Goal: Task Accomplishment & Management: Use online tool/utility

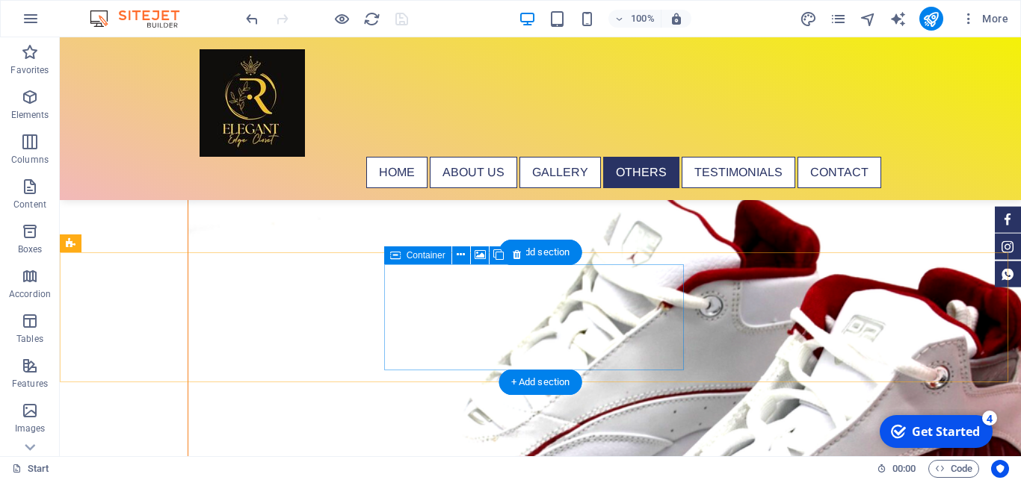
scroll to position [6782, 0]
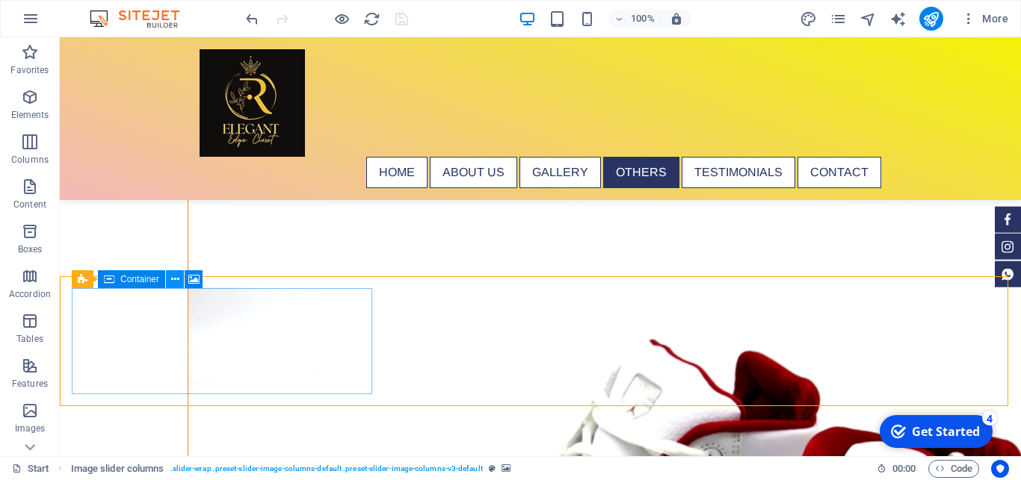
click at [174, 280] on icon at bounding box center [175, 280] width 8 height 16
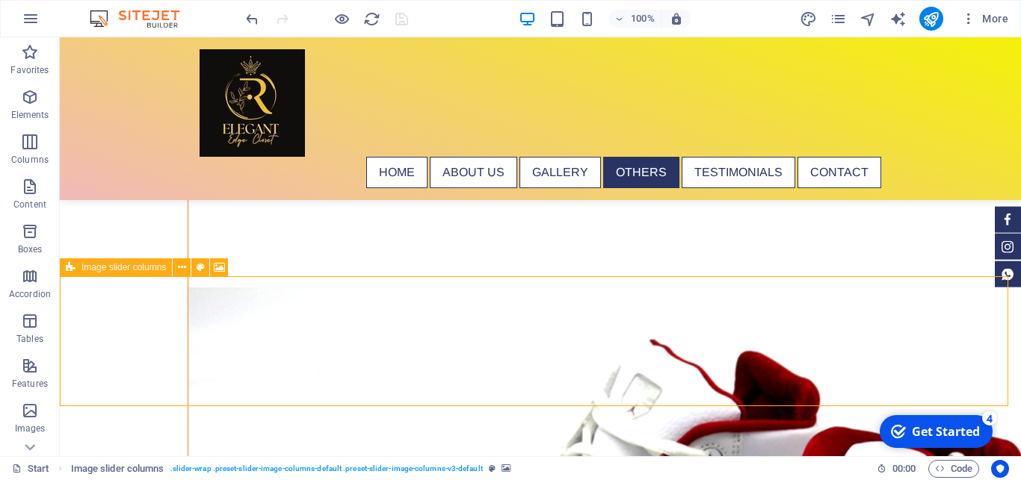
click at [71, 270] on icon at bounding box center [71, 268] width 10 height 18
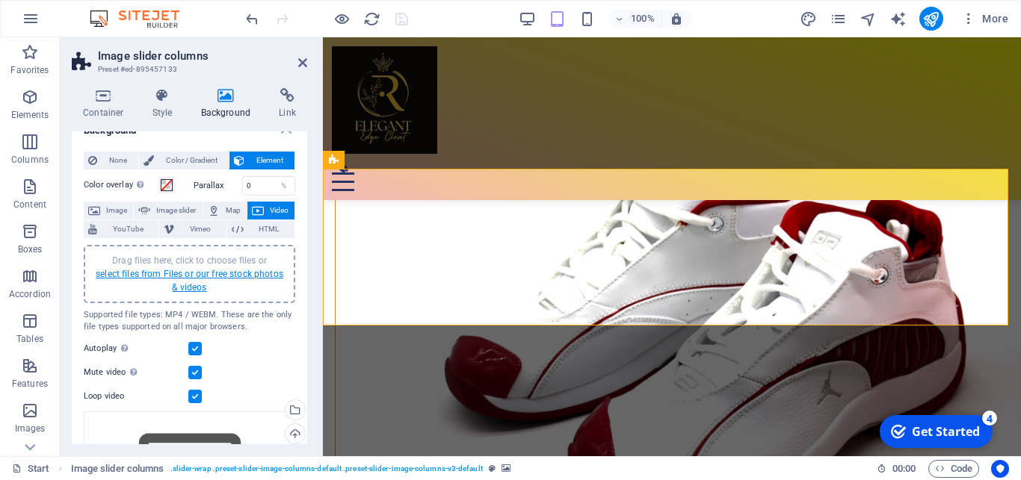
scroll to position [0, 0]
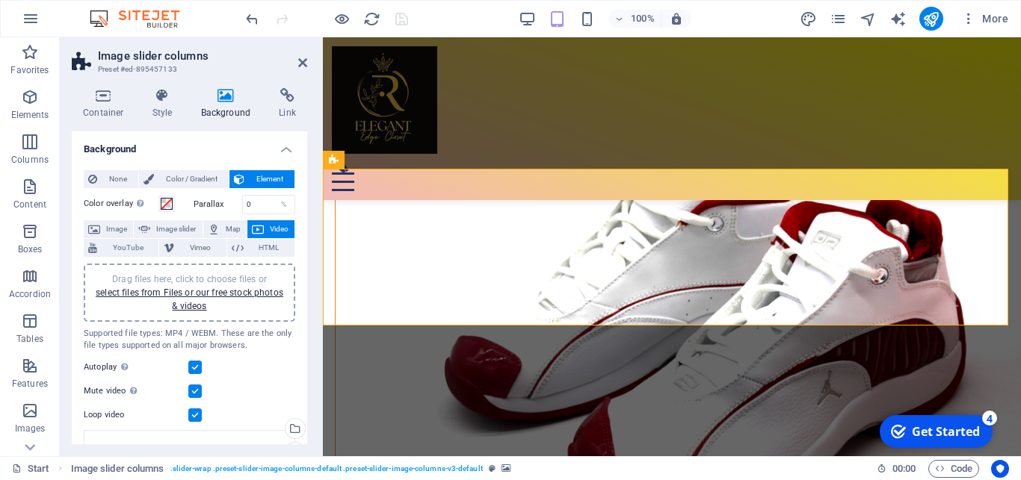
click at [293, 204] on div "None Color / Gradient Element Stretch background to full-width Color overlay Pl…" at bounding box center [189, 376] width 235 height 437
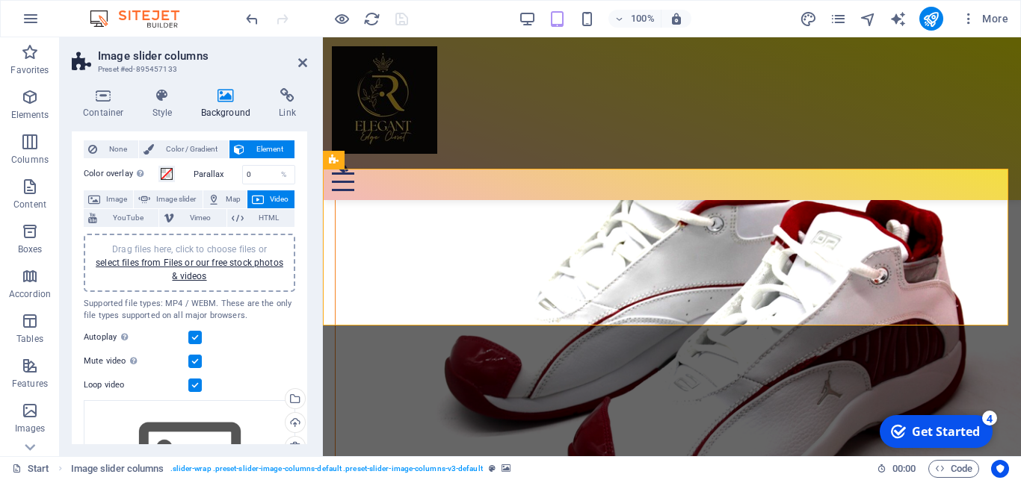
scroll to position [19, 0]
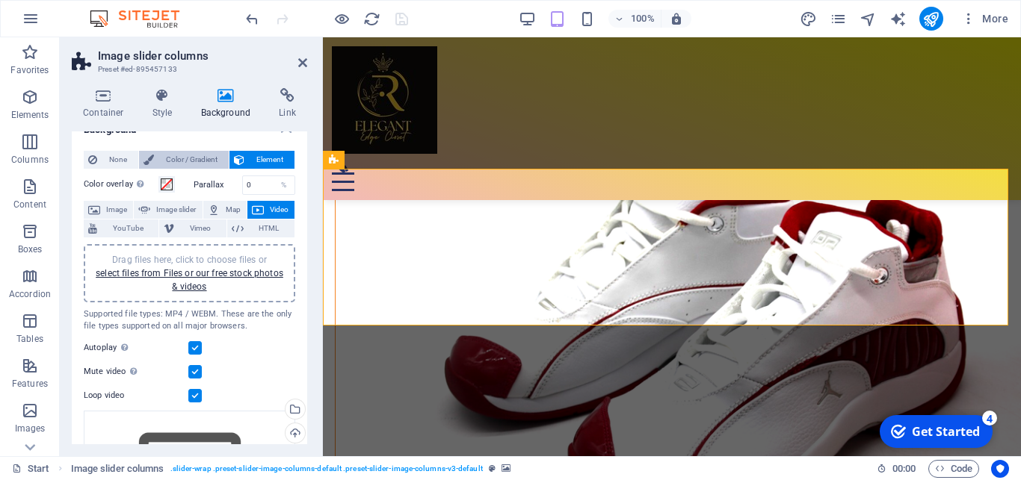
click at [196, 158] on span "Color / Gradient" at bounding box center [191, 160] width 66 height 18
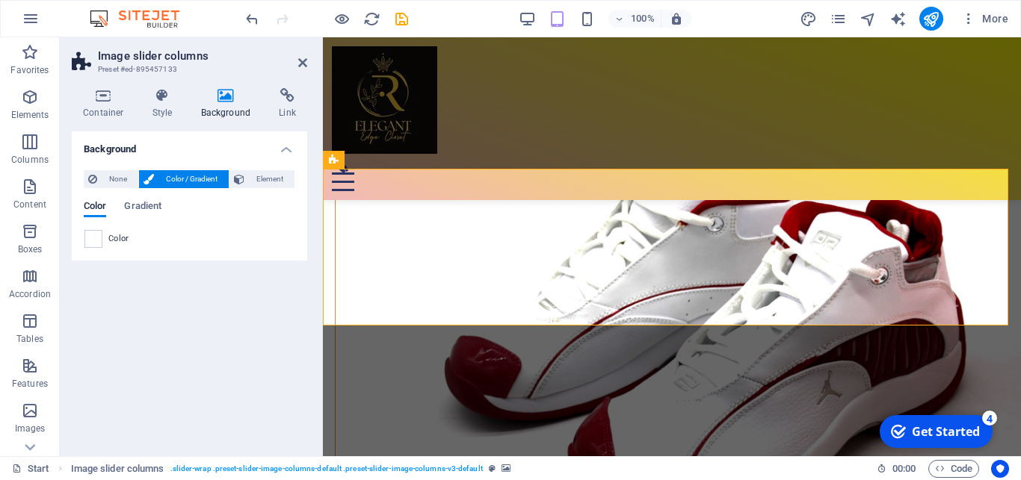
scroll to position [0, 0]
click at [302, 63] on icon at bounding box center [302, 63] width 9 height 12
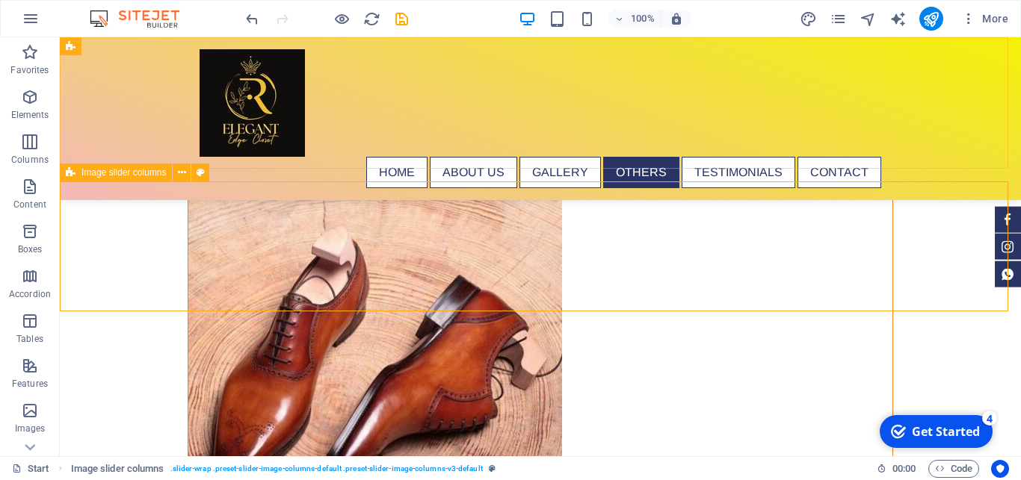
scroll to position [6877, 0]
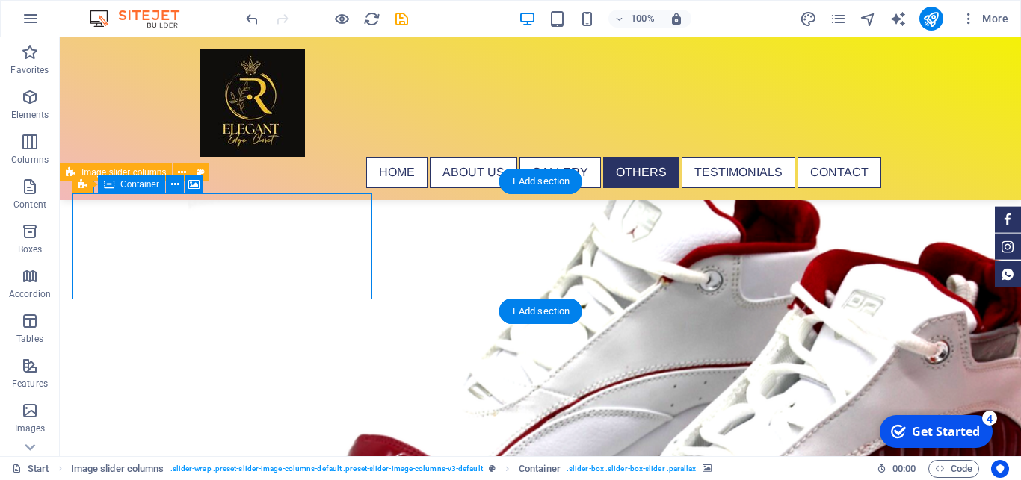
select select "%"
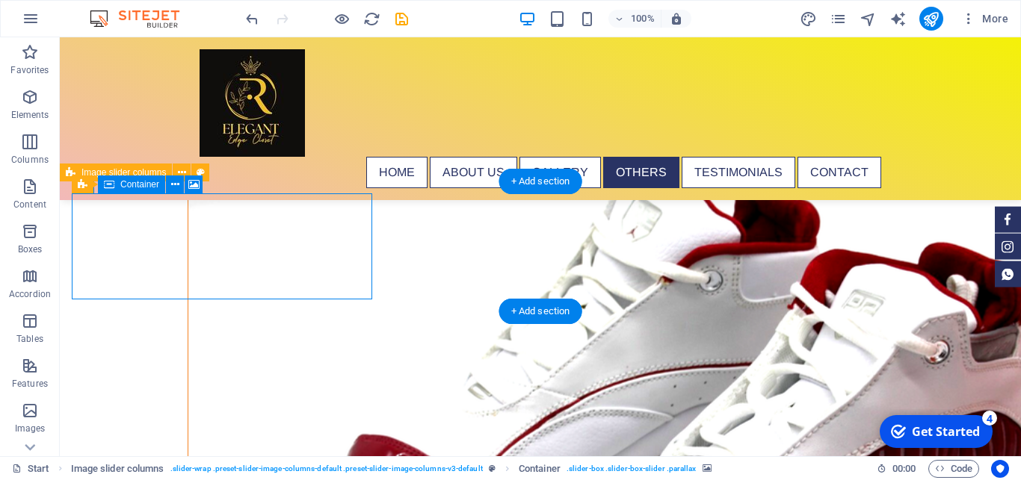
select select "region"
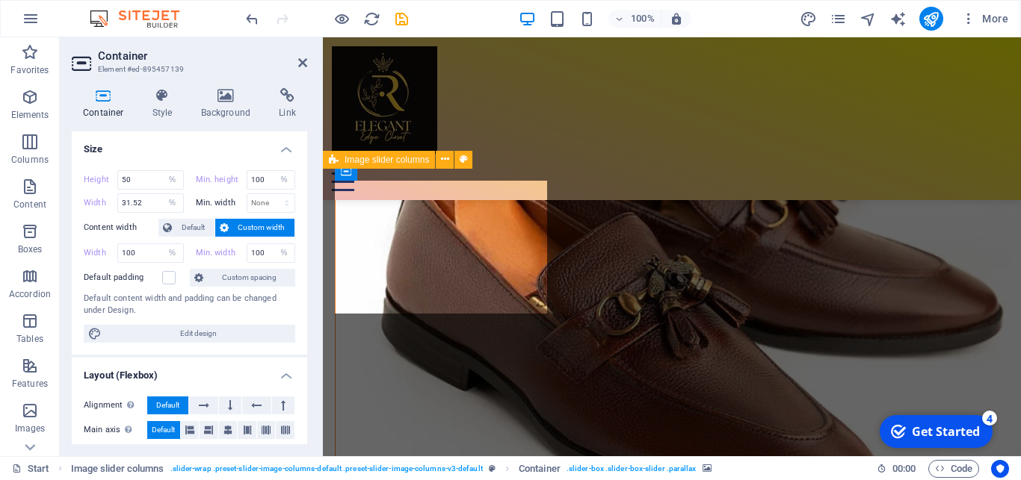
scroll to position [5558, 0]
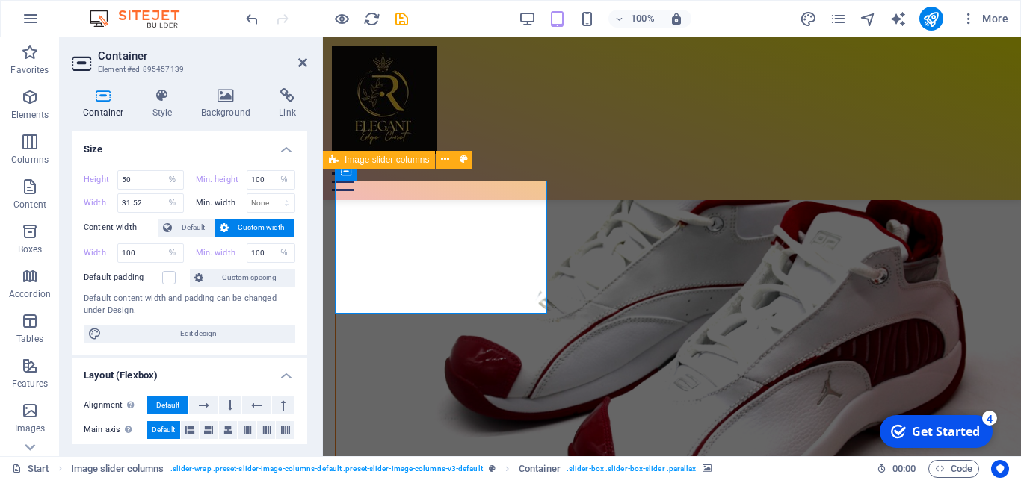
click at [233, 232] on span "Custom width" at bounding box center [262, 228] width 58 height 18
click at [192, 227] on span "Default" at bounding box center [193, 228] width 34 height 18
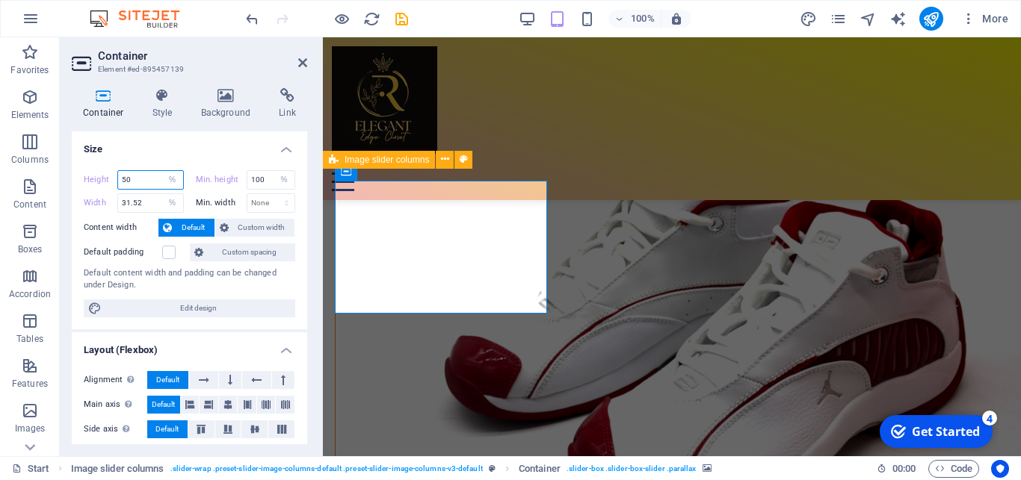
click at [136, 179] on input "50" at bounding box center [150, 180] width 65 height 18
type input "5"
type input "75"
click at [185, 151] on h4 "Size" at bounding box center [189, 144] width 235 height 27
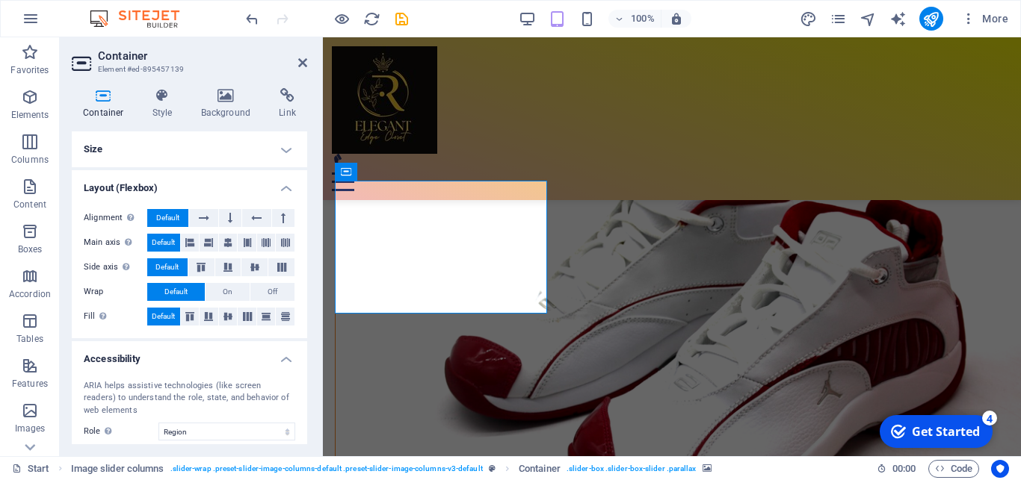
click at [270, 152] on h4 "Size" at bounding box center [189, 149] width 235 height 36
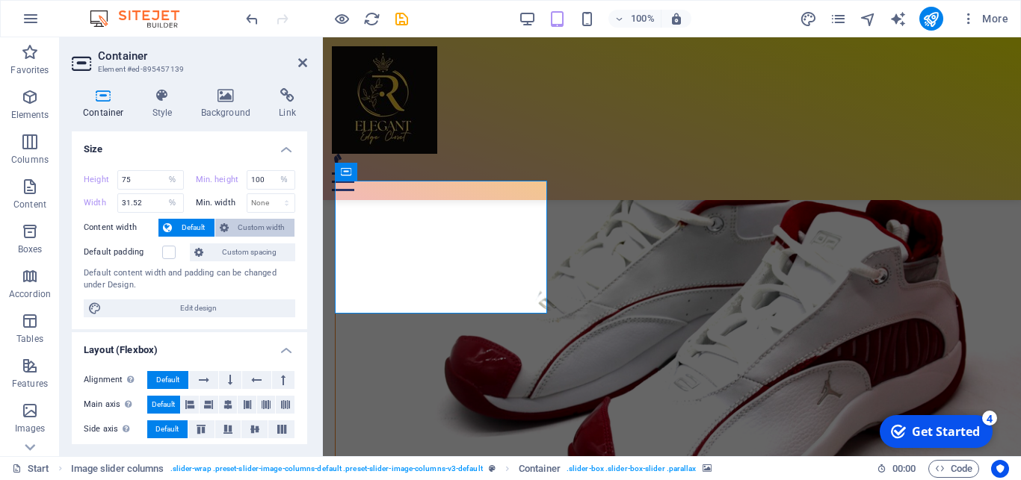
click at [244, 228] on span "Custom width" at bounding box center [262, 228] width 58 height 18
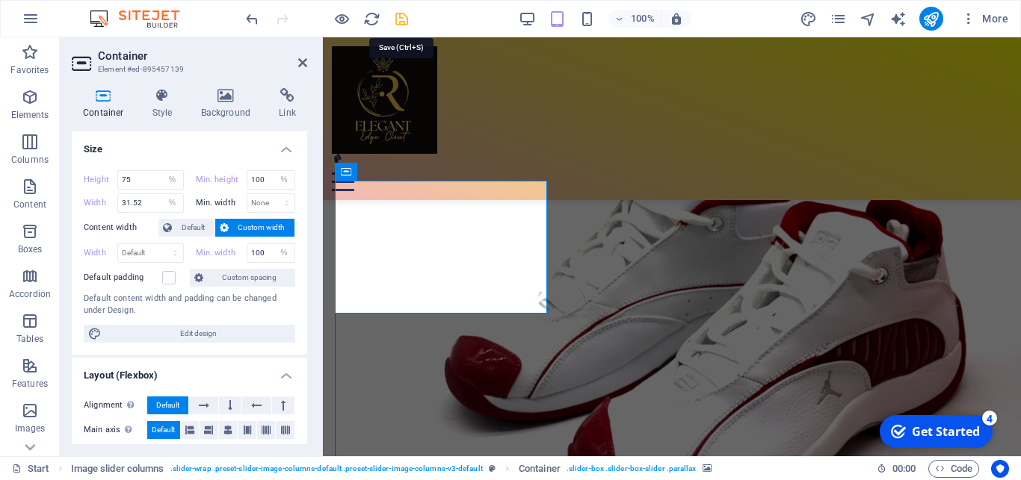
click at [402, 22] on icon "save" at bounding box center [401, 18] width 17 height 17
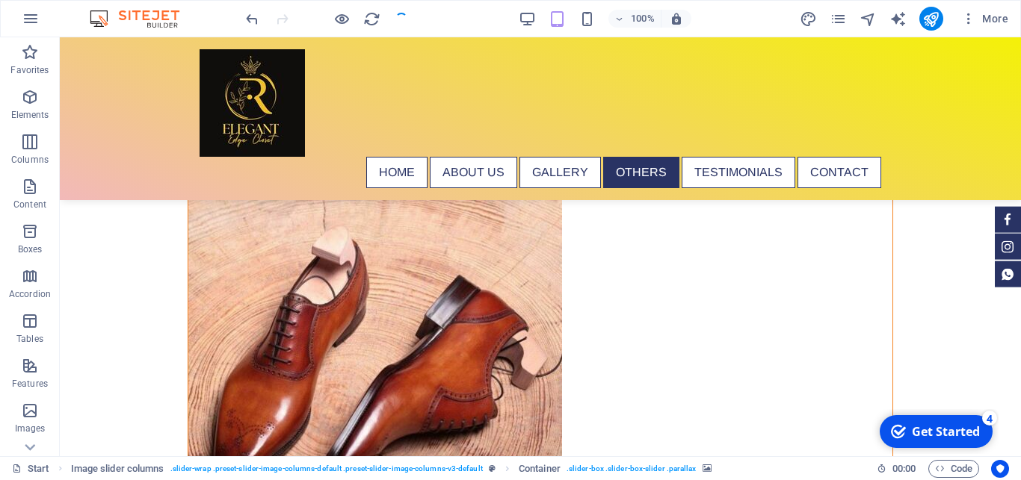
scroll to position [6877, 0]
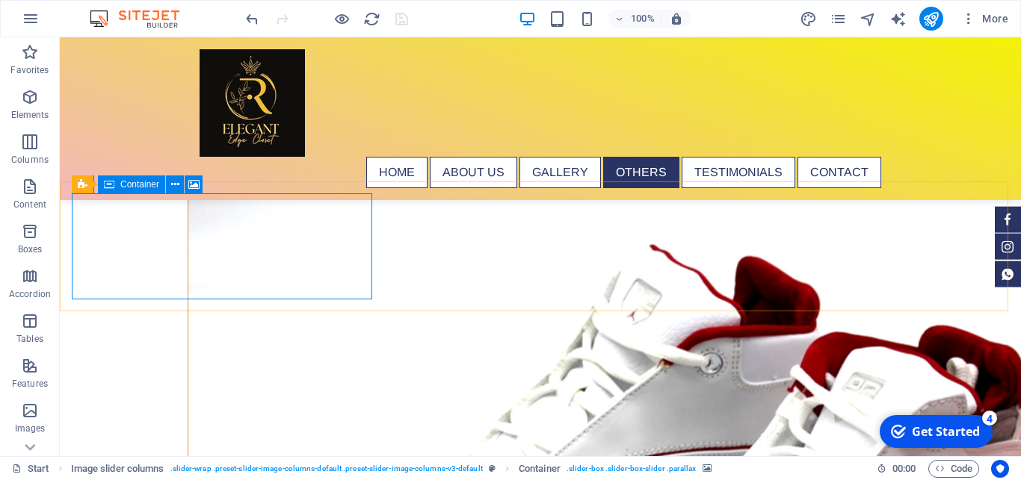
click at [141, 183] on span "Container" at bounding box center [139, 184] width 39 height 9
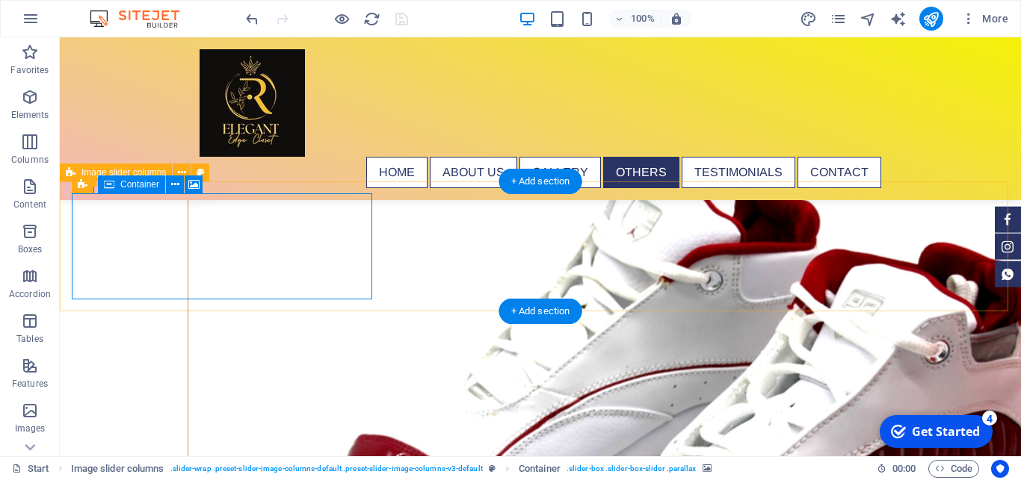
select select "%"
select select "region"
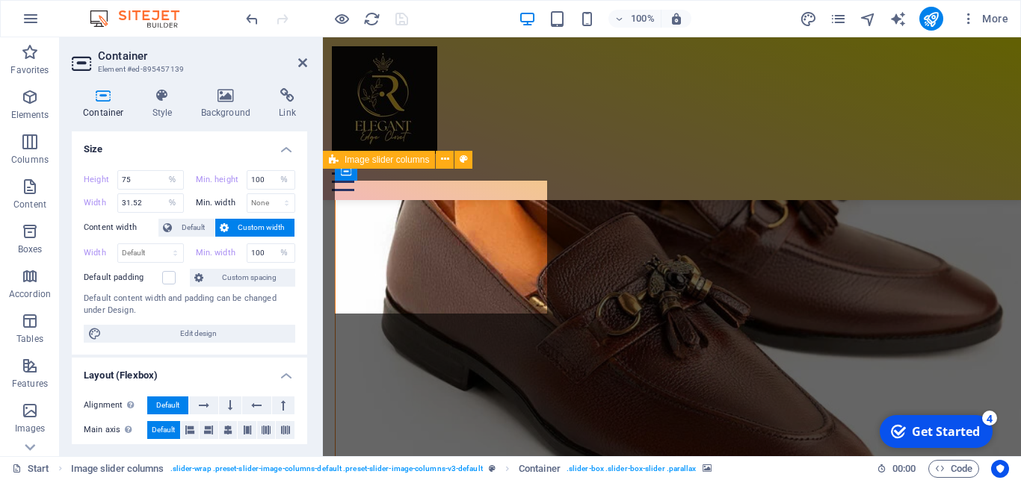
scroll to position [5558, 0]
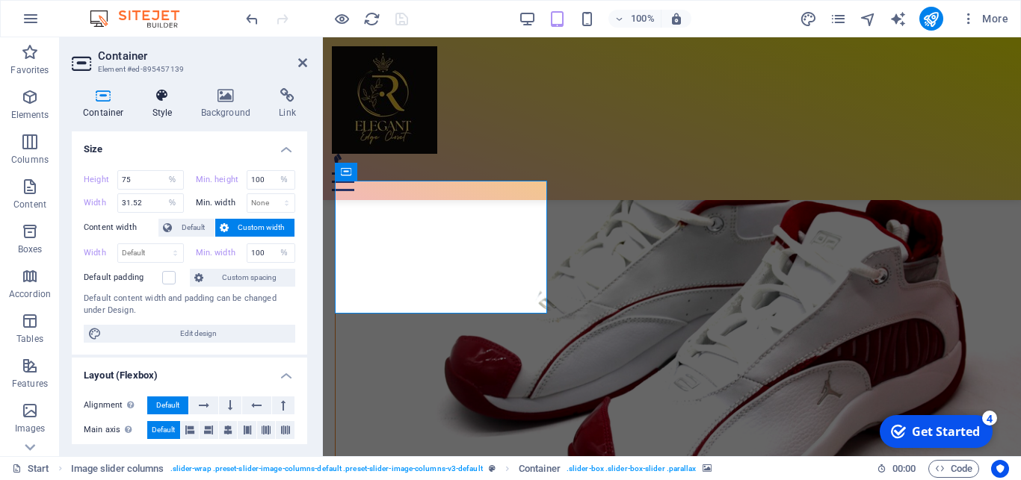
click at [166, 106] on h4 "Style" at bounding box center [165, 103] width 49 height 31
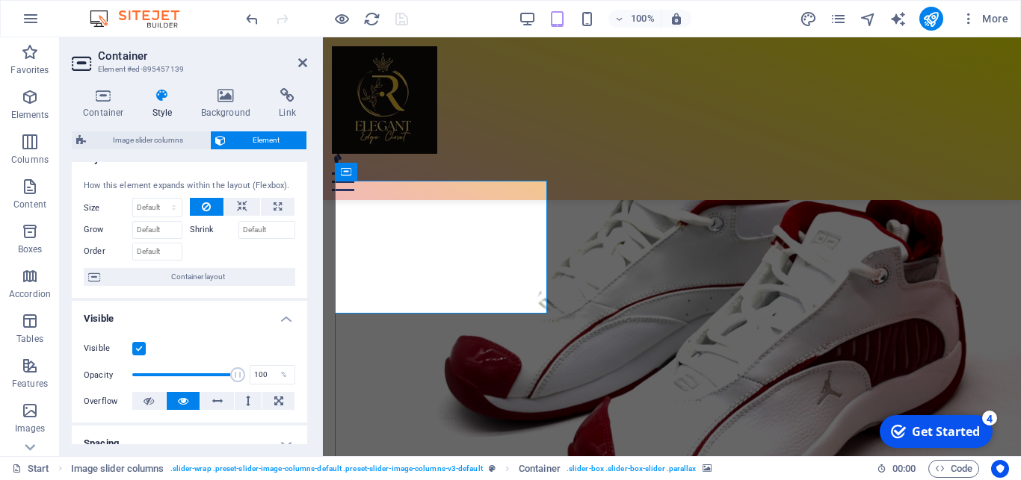
scroll to position [25, 0]
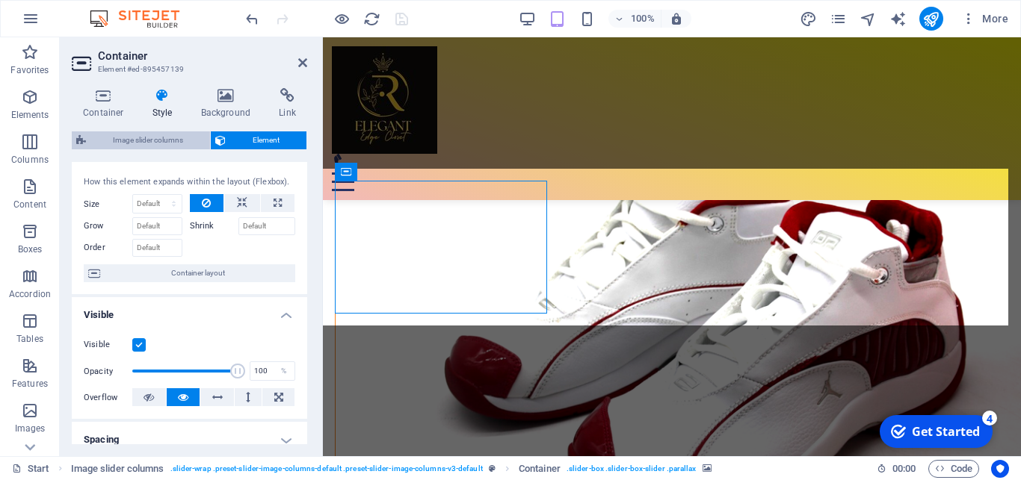
click at [152, 143] on span "Image slider columns" at bounding box center [147, 140] width 115 height 18
select select "rem"
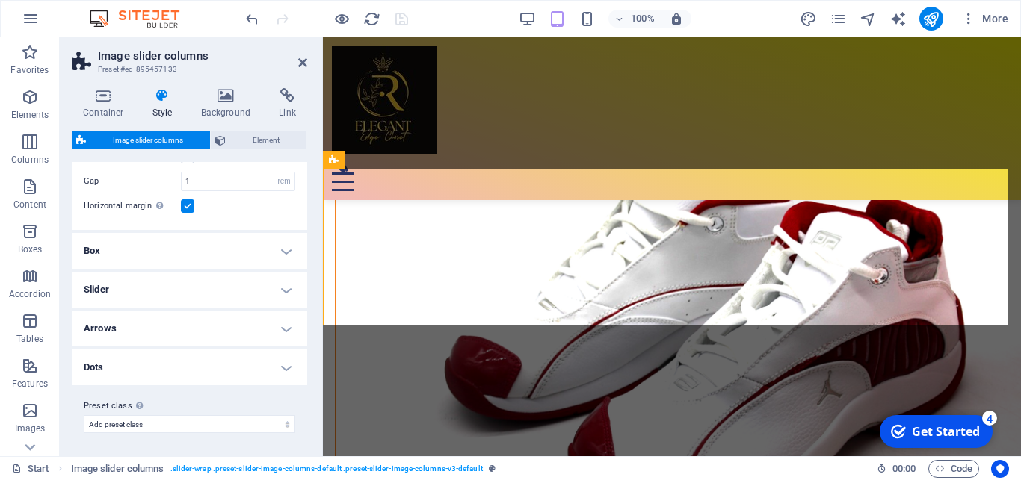
scroll to position [81, 0]
click at [279, 290] on h4 "Slider" at bounding box center [189, 289] width 235 height 36
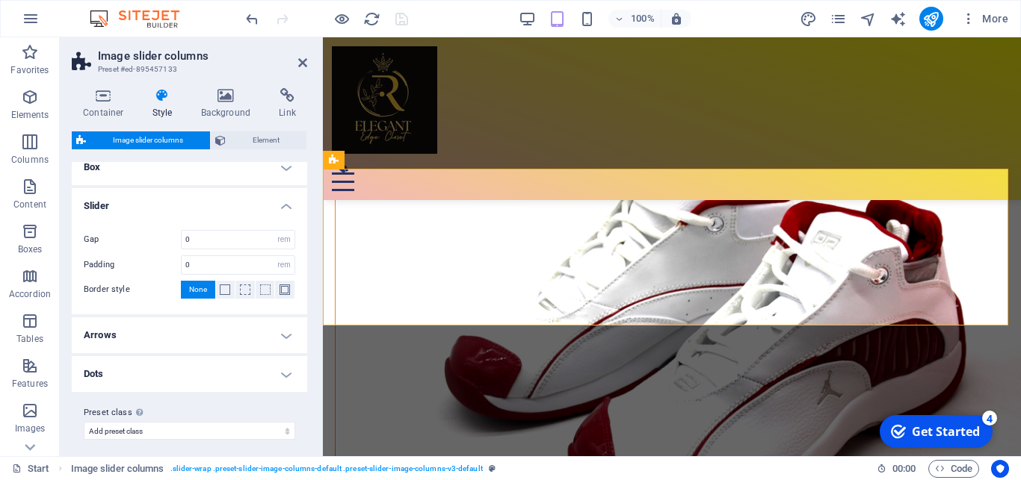
scroll to position [172, 0]
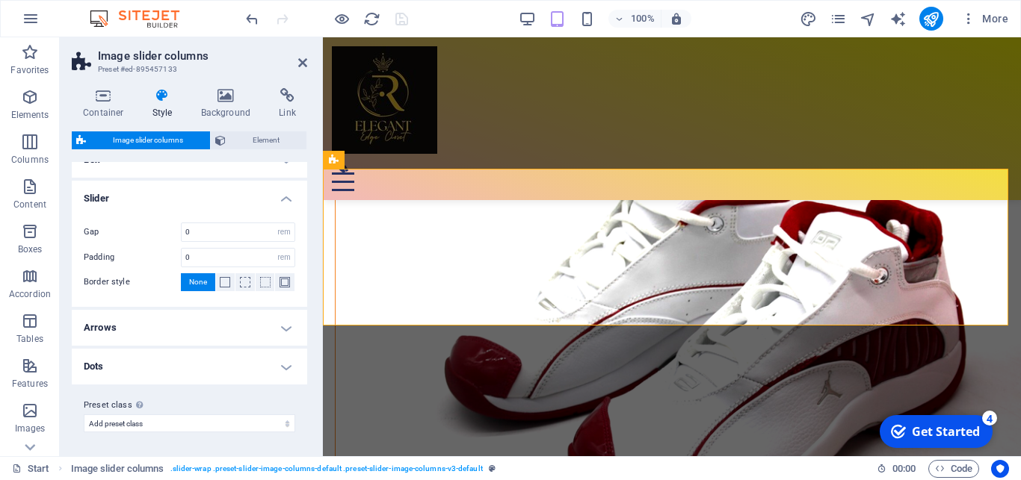
click at [276, 365] on h4 "Dots" at bounding box center [189, 367] width 235 height 36
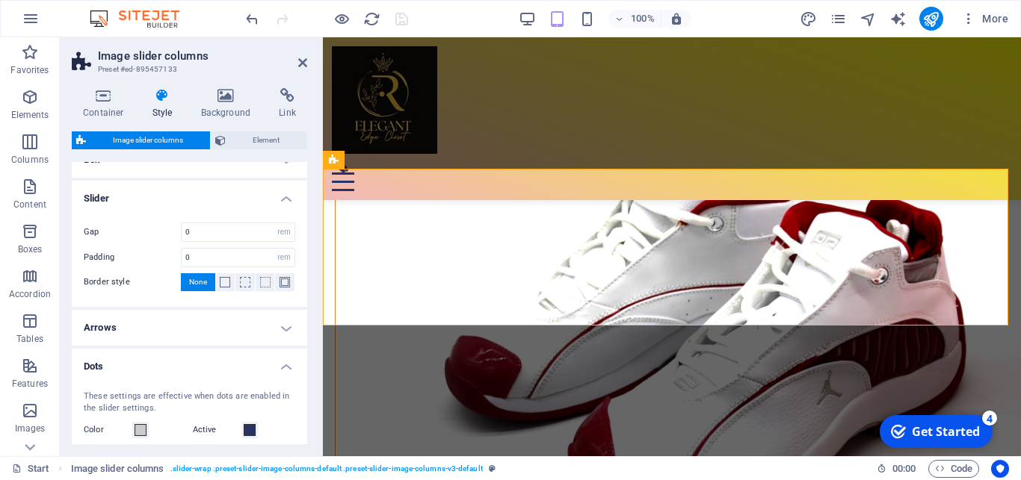
click at [275, 329] on h4 "Arrows" at bounding box center [189, 328] width 235 height 36
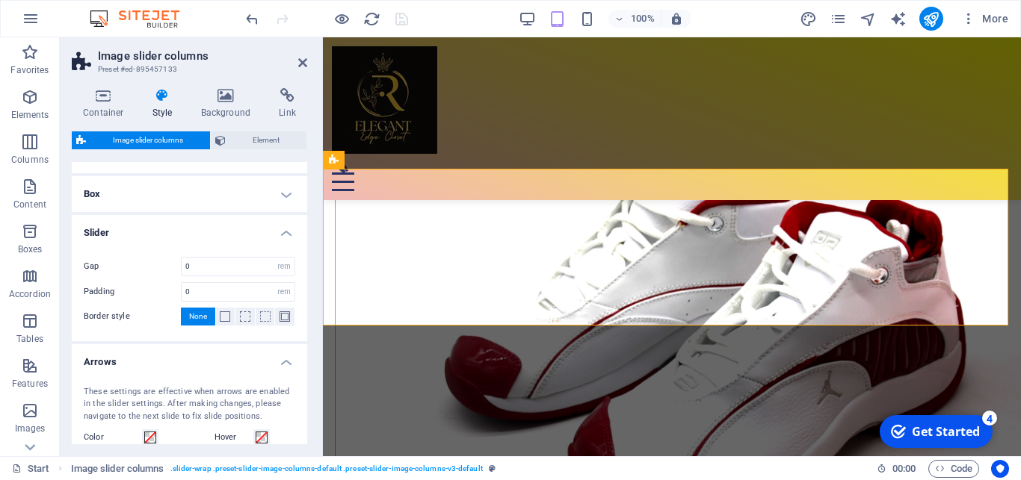
scroll to position [81, 0]
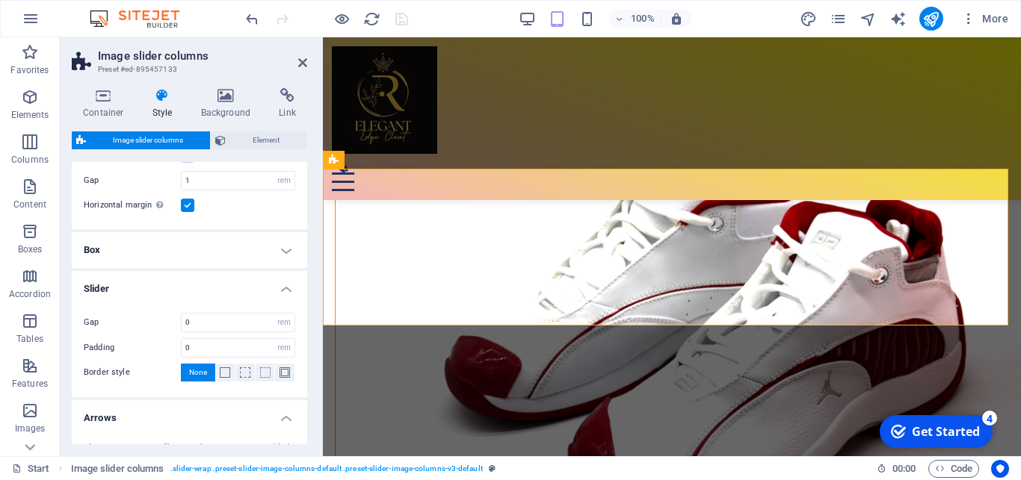
click at [275, 249] on h4 "Box" at bounding box center [189, 250] width 235 height 36
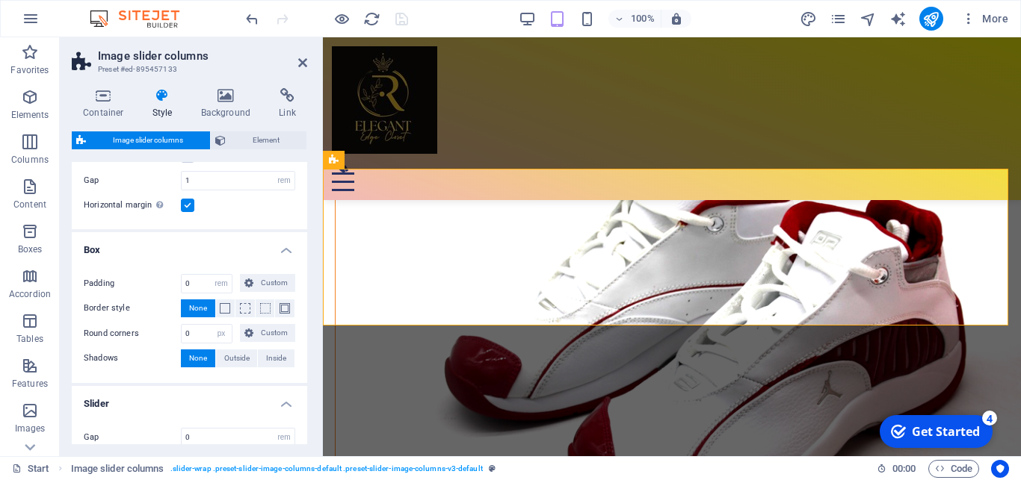
scroll to position [0, 0]
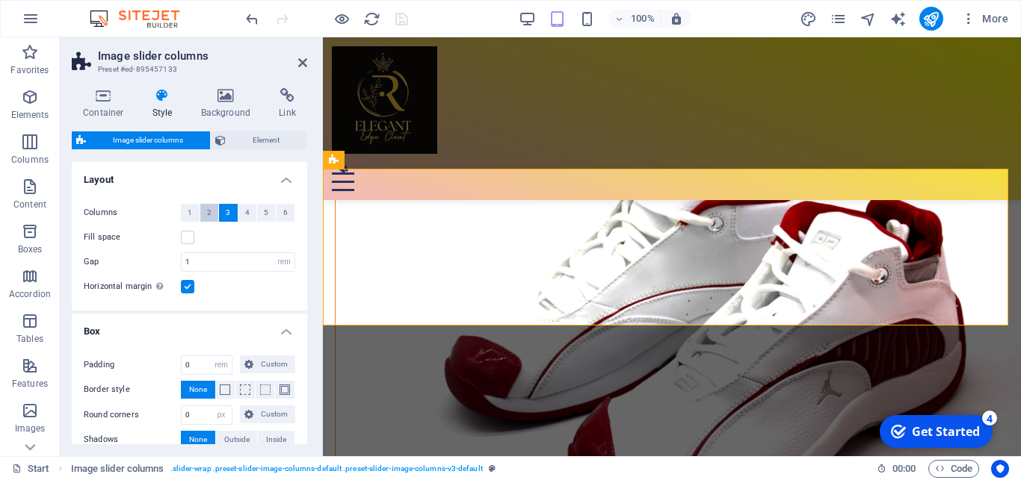
click at [207, 216] on span "2" at bounding box center [209, 213] width 4 height 18
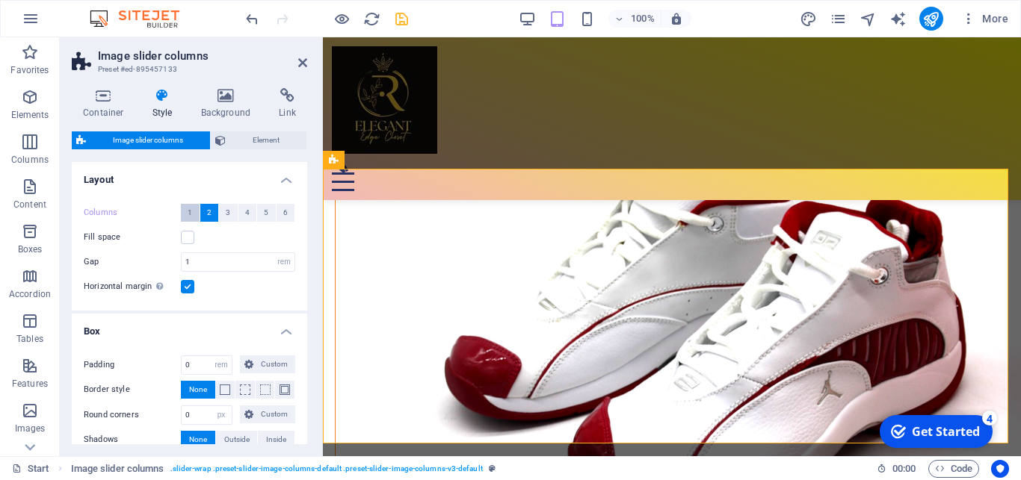
click at [190, 214] on span "1" at bounding box center [190, 213] width 4 height 18
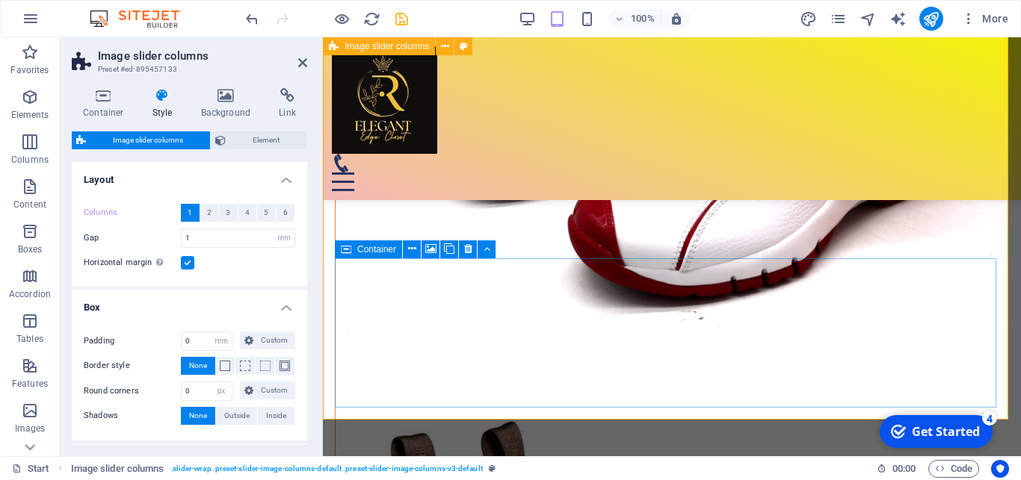
scroll to position [5863, 0]
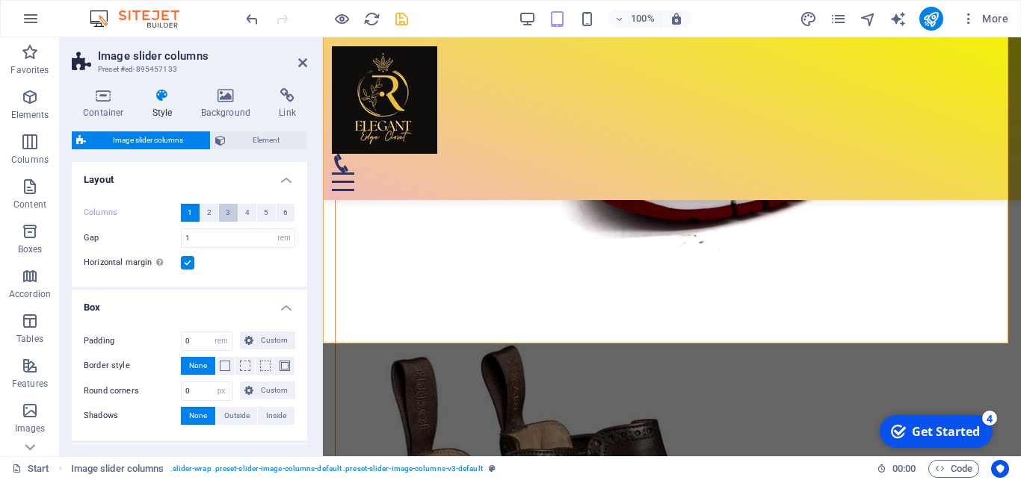
click at [228, 213] on button "3" at bounding box center [228, 213] width 19 height 18
select select
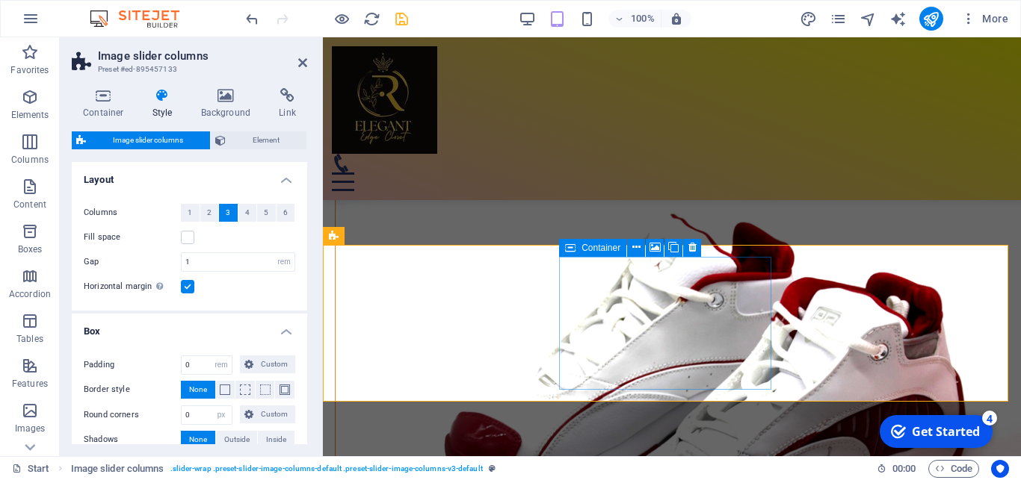
scroll to position [5558, 0]
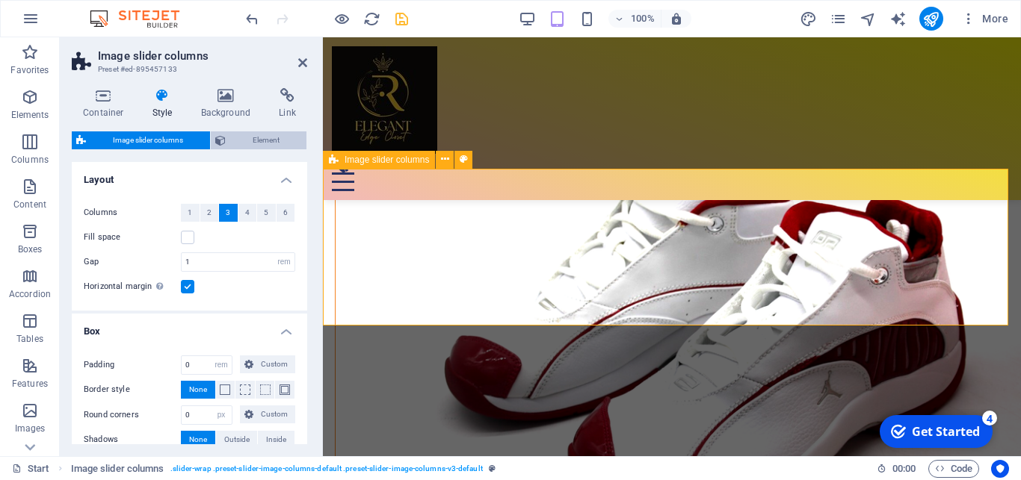
click at [269, 134] on span "Element" at bounding box center [266, 140] width 72 height 18
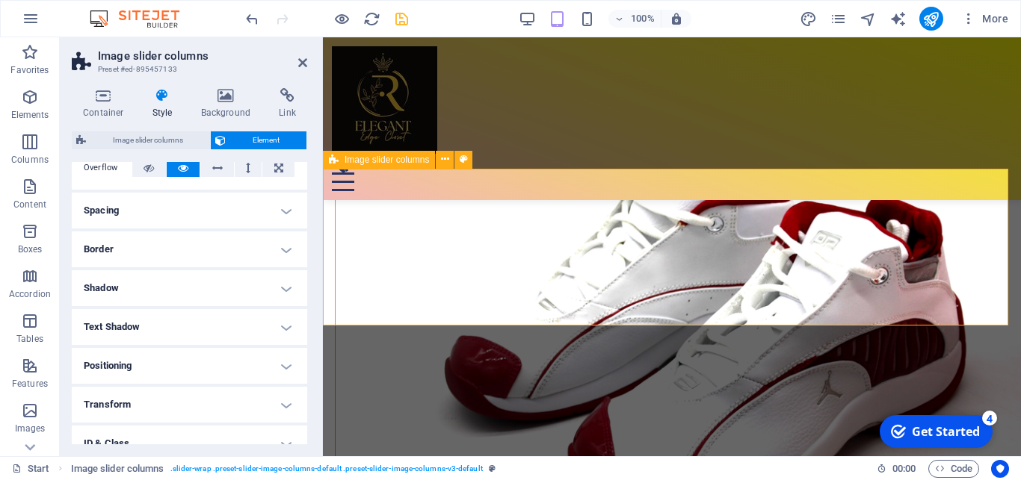
scroll to position [28, 0]
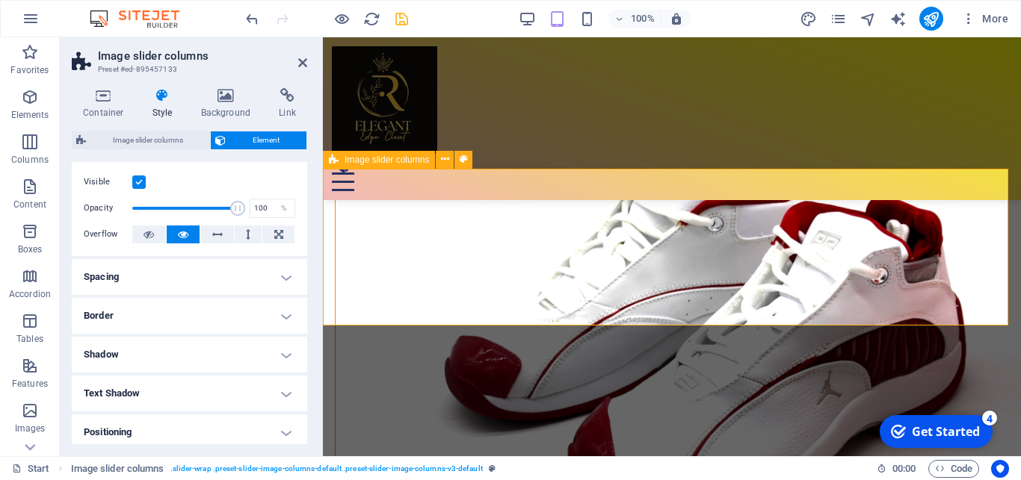
click at [163, 108] on h4 "Style" at bounding box center [165, 103] width 49 height 31
click at [164, 105] on h4 "Style" at bounding box center [165, 103] width 49 height 31
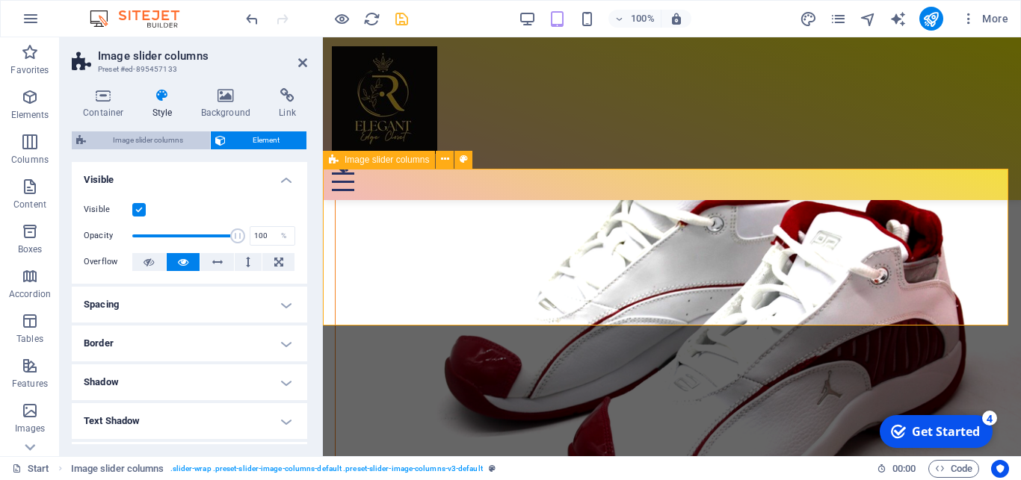
click at [149, 138] on span "Image slider columns" at bounding box center [147, 140] width 115 height 18
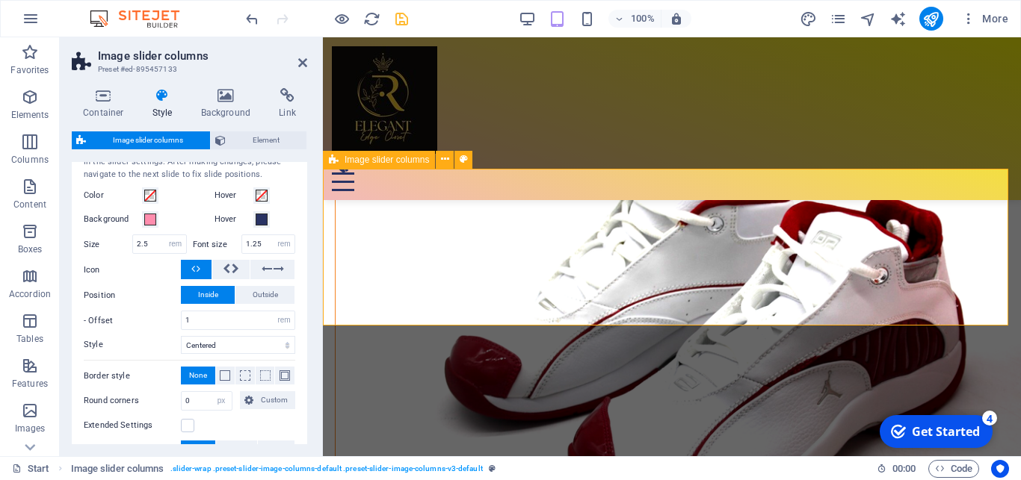
scroll to position [432, 0]
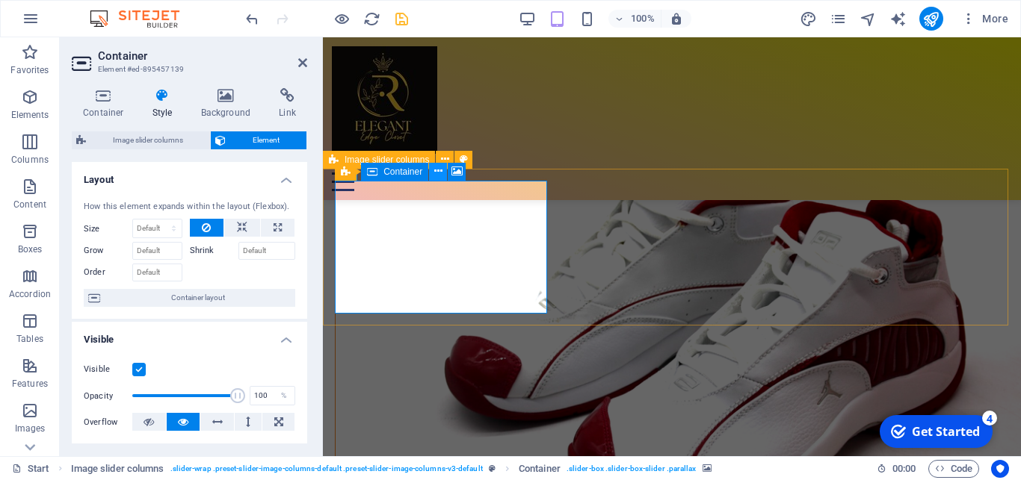
click at [436, 173] on icon at bounding box center [438, 172] width 8 height 16
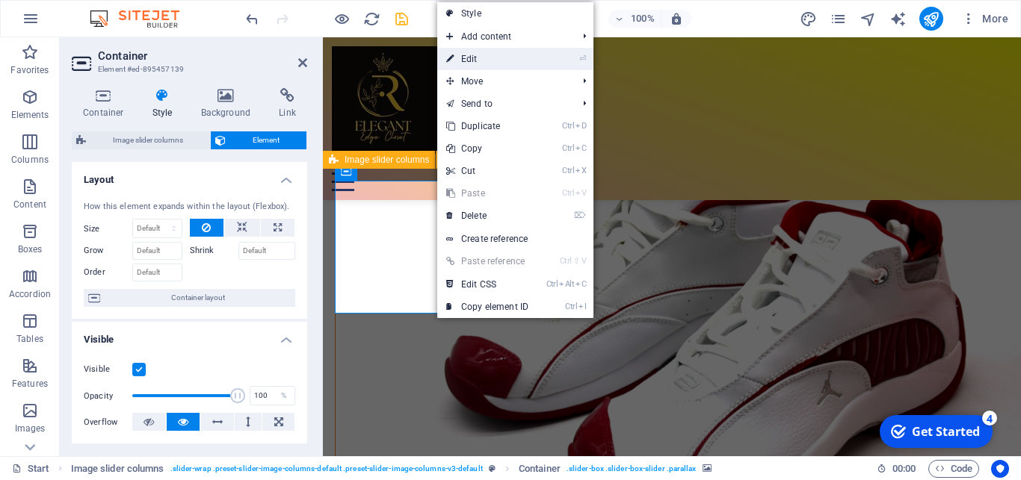
click at [466, 60] on link "⏎ Edit" at bounding box center [487, 59] width 100 height 22
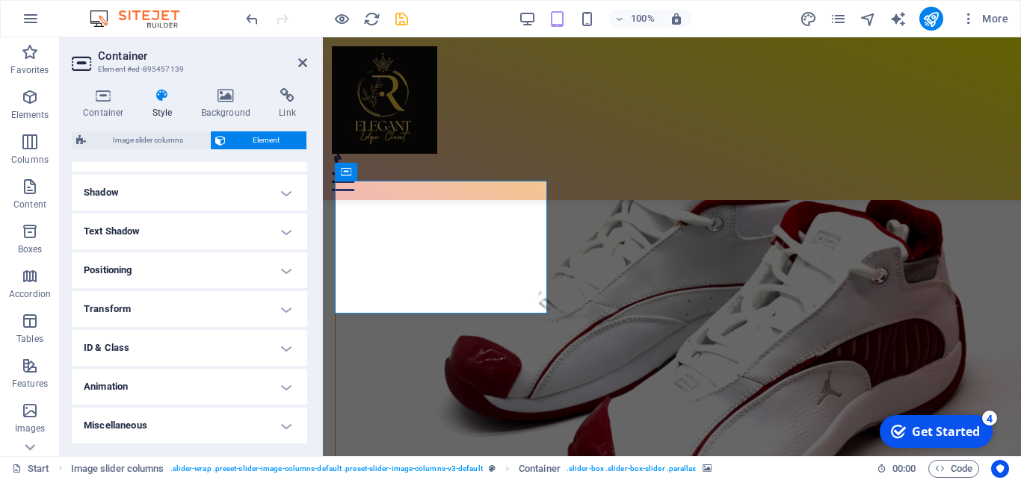
scroll to position [362, 0]
click at [265, 430] on h4 "Miscellaneous" at bounding box center [189, 426] width 235 height 36
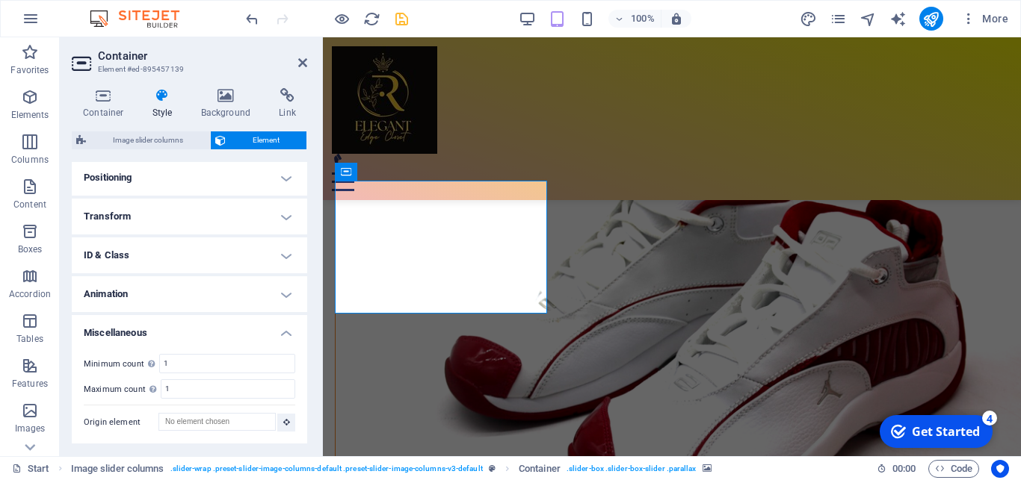
scroll to position [454, 0]
click at [273, 291] on h4 "Animation" at bounding box center [189, 294] width 235 height 36
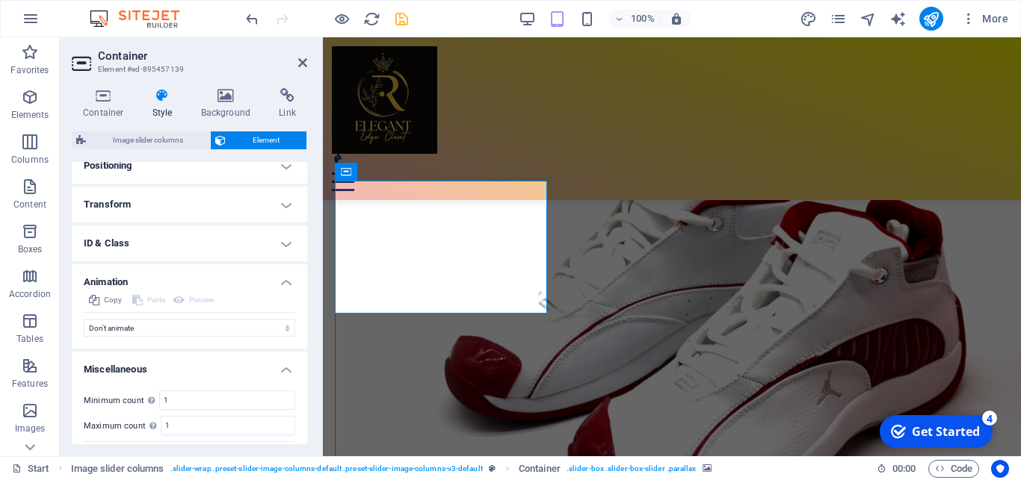
click at [270, 256] on h4 "ID & Class" at bounding box center [189, 244] width 235 height 36
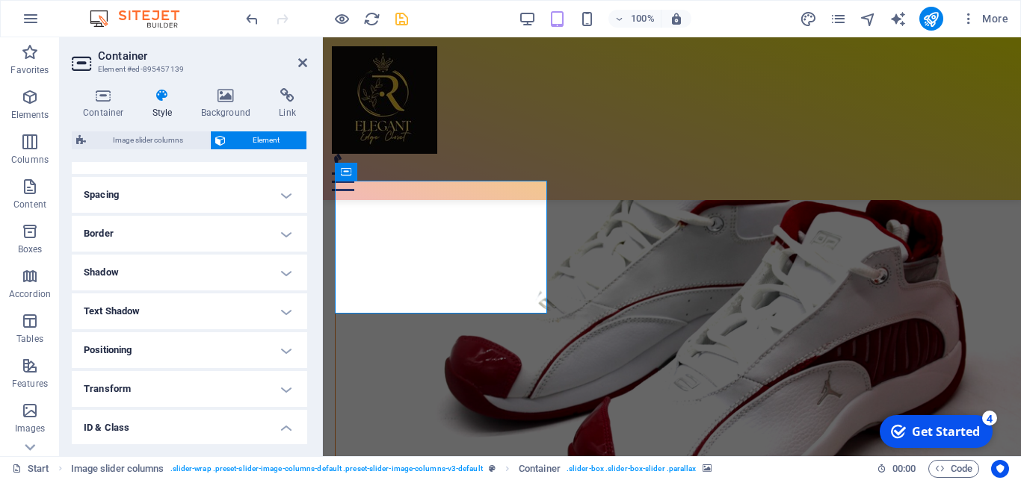
scroll to position [236, 0]
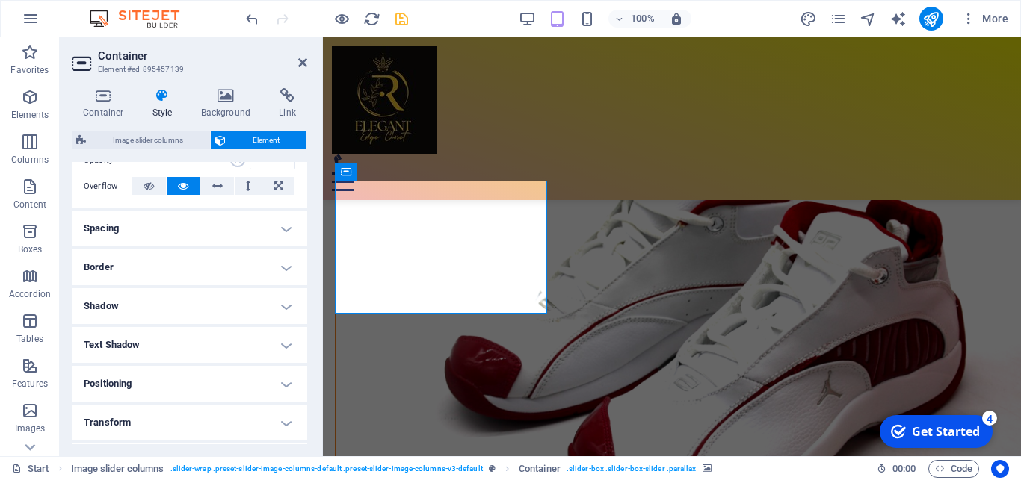
click at [277, 311] on h4 "Shadow" at bounding box center [189, 306] width 235 height 36
click at [273, 284] on h4 "Border" at bounding box center [189, 268] width 235 height 36
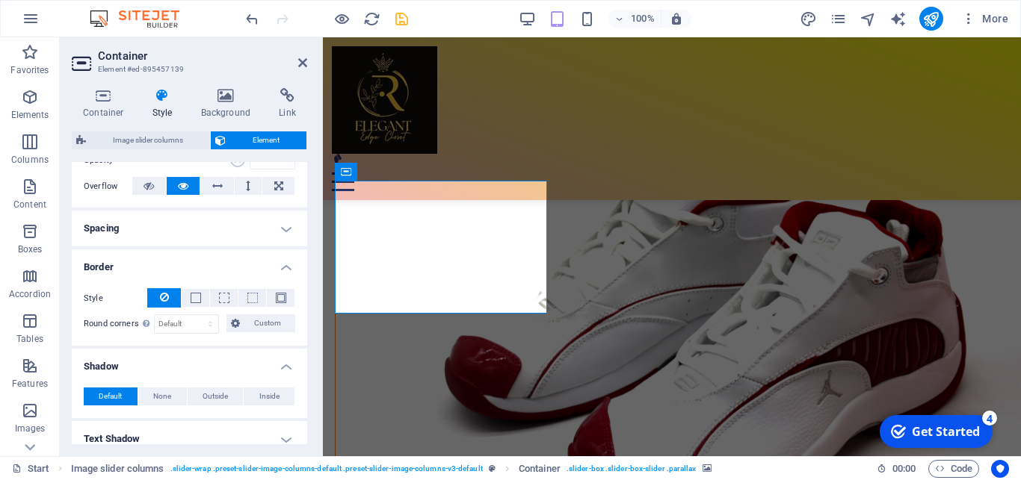
click at [270, 236] on h4 "Spacing" at bounding box center [189, 229] width 235 height 36
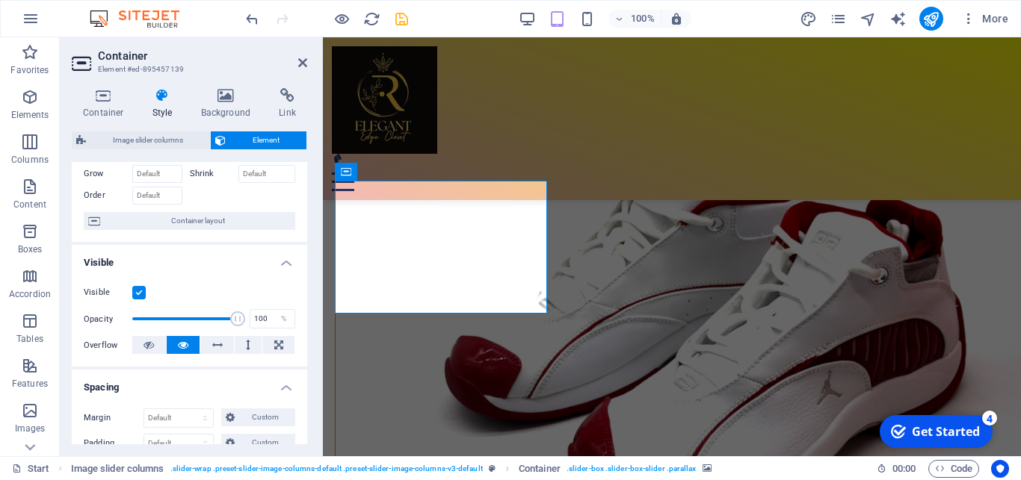
scroll to position [66, 0]
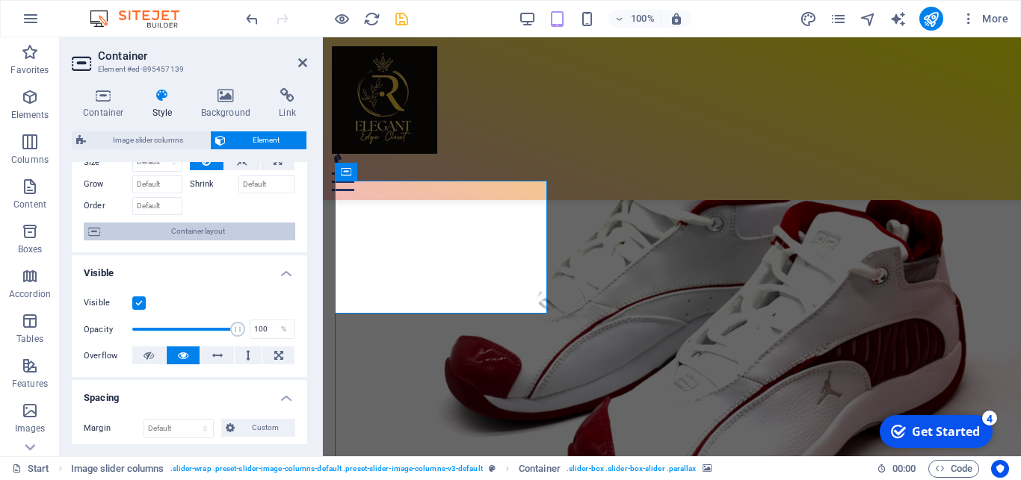
click at [224, 241] on span "Container layout" at bounding box center [198, 232] width 186 height 18
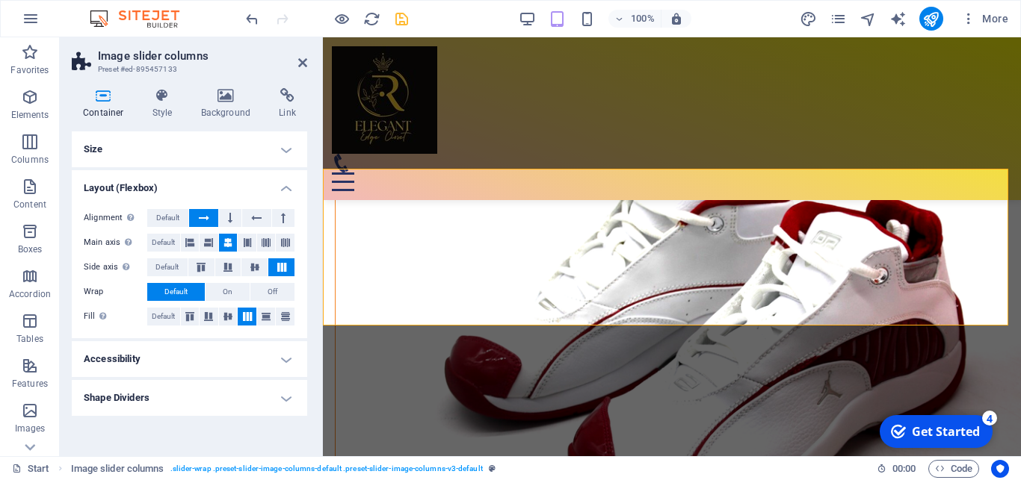
click at [285, 188] on h4 "Layout (Flexbox)" at bounding box center [189, 183] width 235 height 27
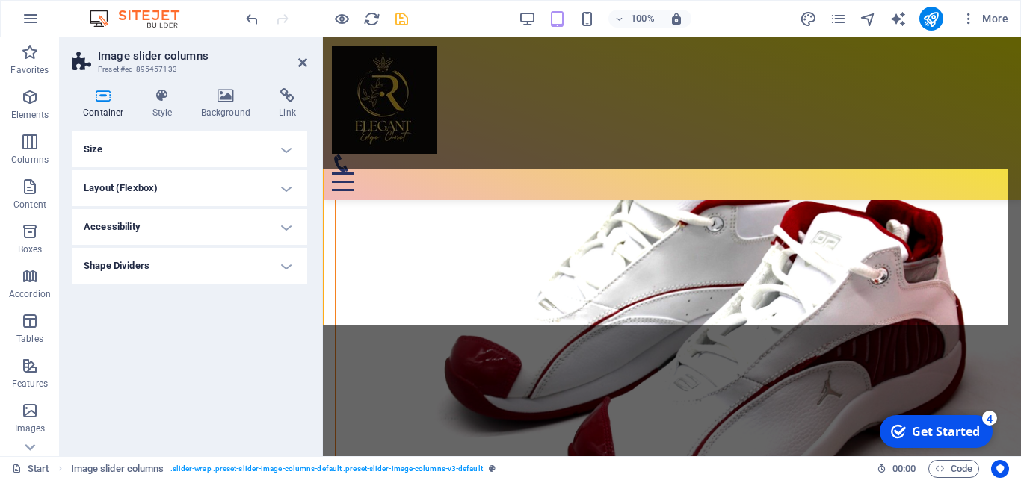
click at [289, 153] on h4 "Size" at bounding box center [189, 149] width 235 height 36
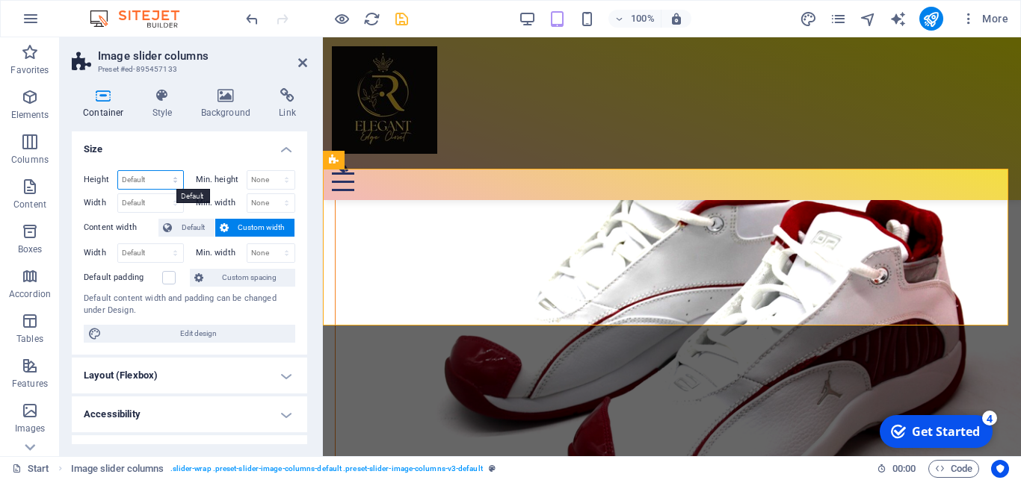
click at [118, 171] on select "Default px rem % vh vw" at bounding box center [150, 180] width 65 height 18
click at [167, 180] on select "Default px rem % vh vw" at bounding box center [150, 180] width 65 height 18
click at [118, 171] on select "Default px rem % vh vw" at bounding box center [150, 180] width 65 height 18
select select "px"
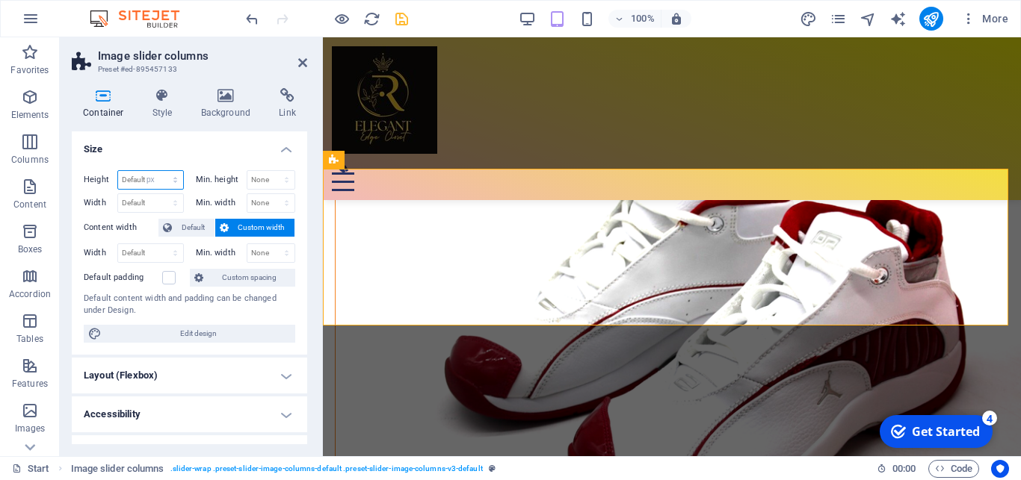
click option "px" at bounding box center [0, 0] width 0 height 0
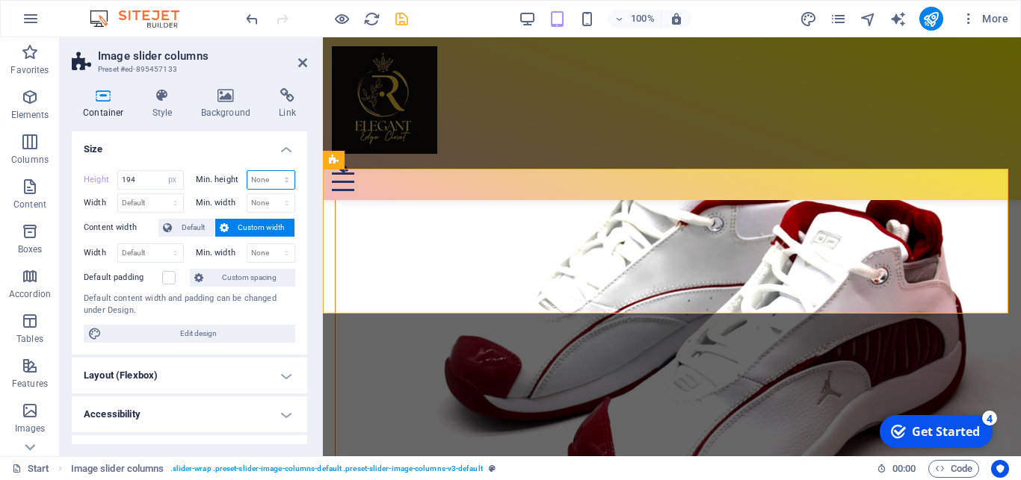
click at [247, 171] on select "None px rem % vh vw" at bounding box center [271, 180] width 48 height 18
select select "px"
click option "px" at bounding box center [0, 0] width 0 height 0
click at [258, 182] on input "number" at bounding box center [271, 180] width 48 height 18
type input "0"
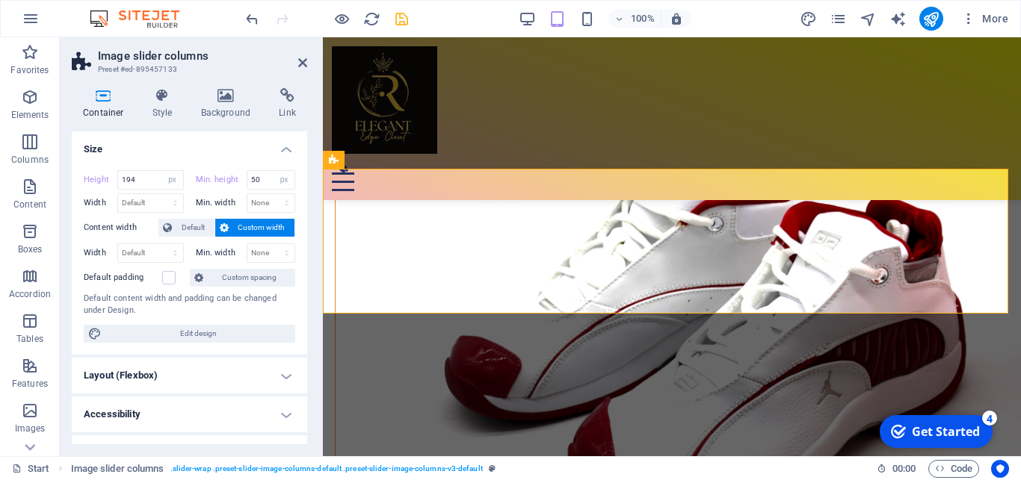
click at [223, 151] on h4 "Size" at bounding box center [189, 144] width 235 height 27
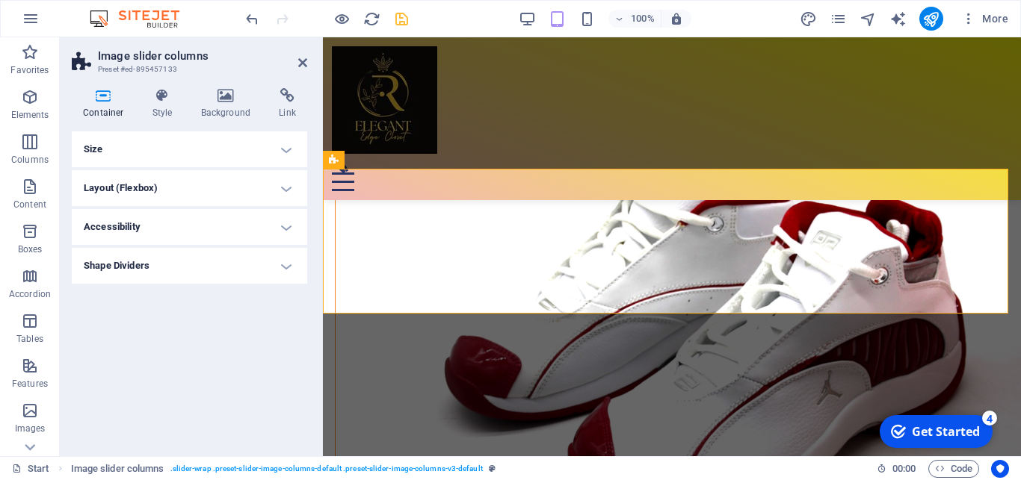
click at [280, 152] on h4 "Size" at bounding box center [189, 149] width 235 height 36
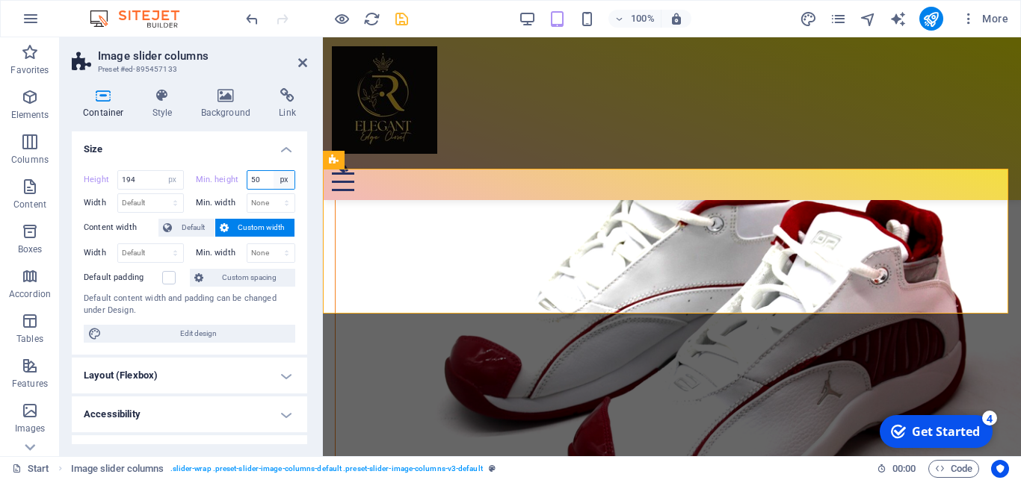
click at [273, 171] on select "None px rem % vh vw" at bounding box center [283, 180] width 21 height 18
click at [247, 176] on input "50" at bounding box center [271, 180] width 48 height 18
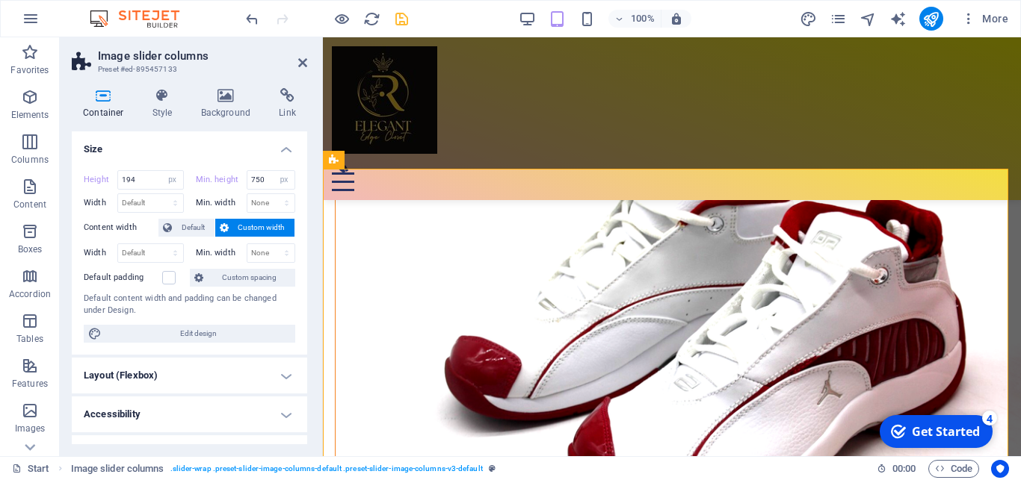
click at [245, 154] on h4 "Size" at bounding box center [189, 144] width 235 height 27
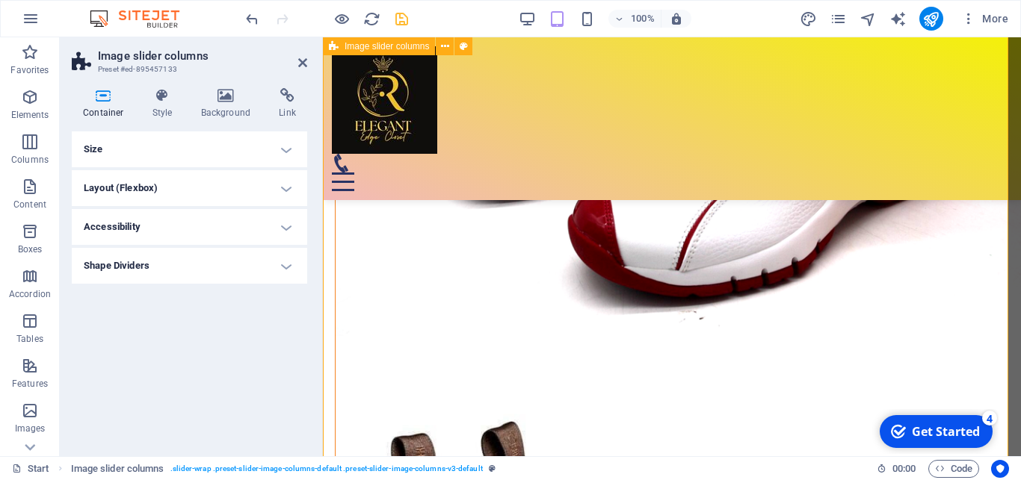
scroll to position [5939, 0]
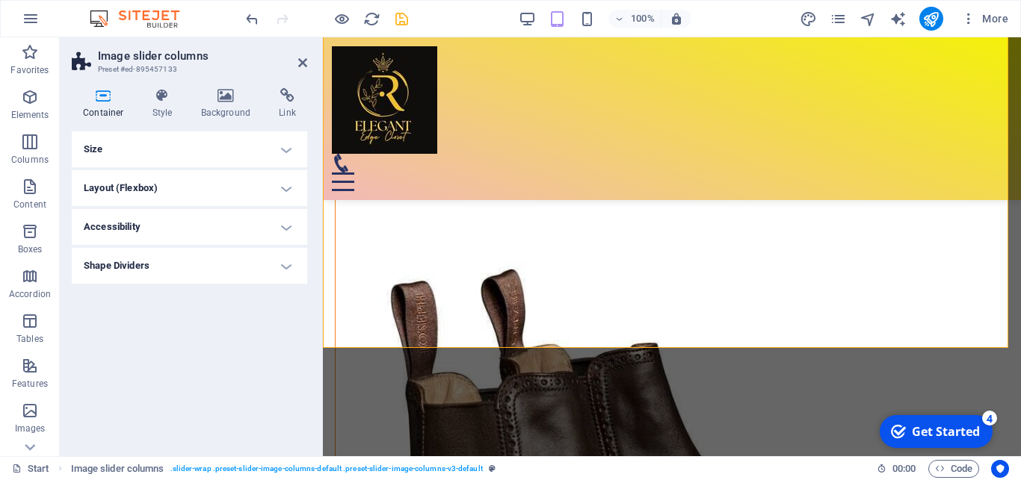
click at [284, 144] on h4 "Size" at bounding box center [189, 149] width 235 height 36
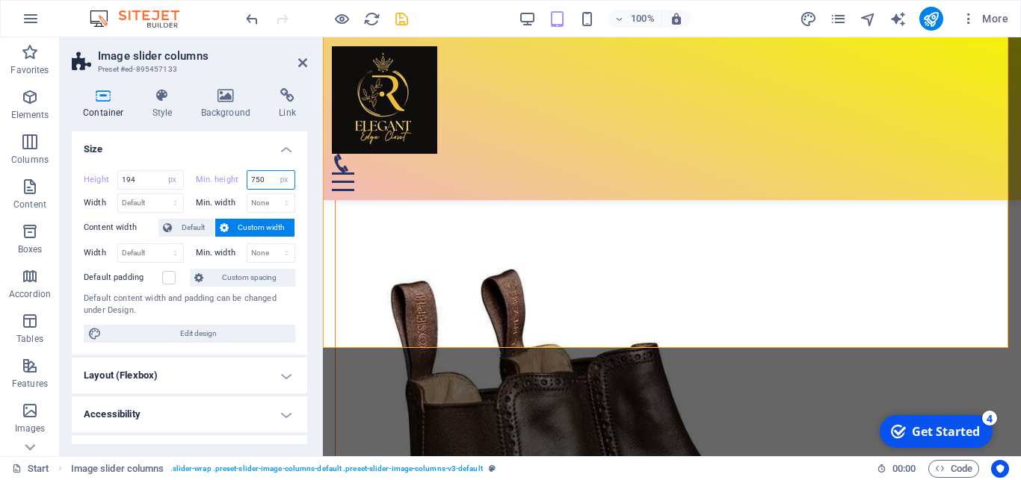
click at [257, 179] on input "750" at bounding box center [271, 180] width 48 height 18
type input "7"
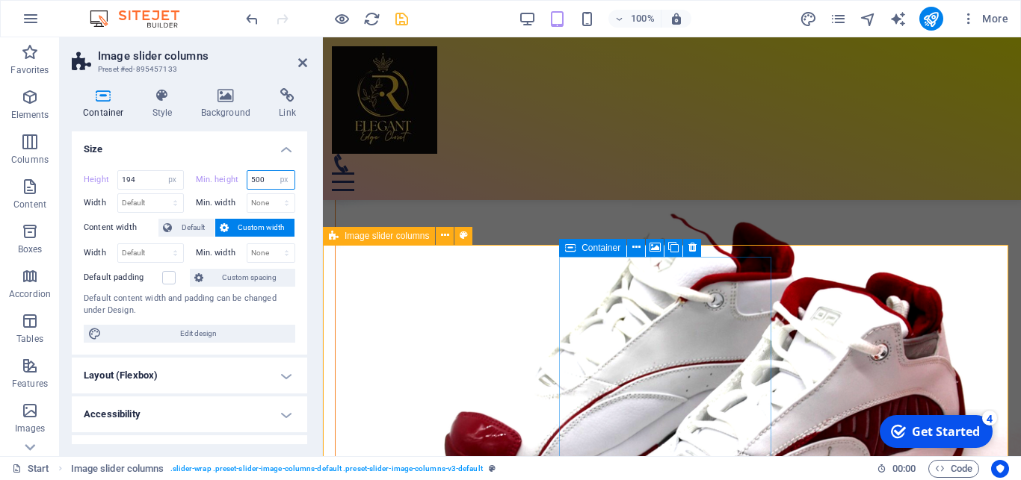
scroll to position [5634, 0]
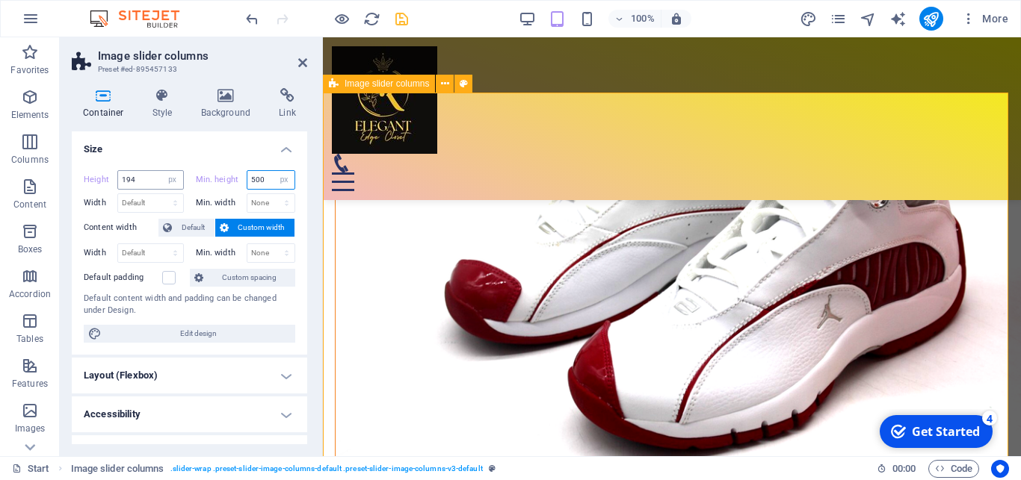
type input "500"
click at [144, 182] on input "number" at bounding box center [150, 180] width 65 height 18
type input "1"
type input "250"
click at [221, 152] on h4 "Size" at bounding box center [189, 144] width 235 height 27
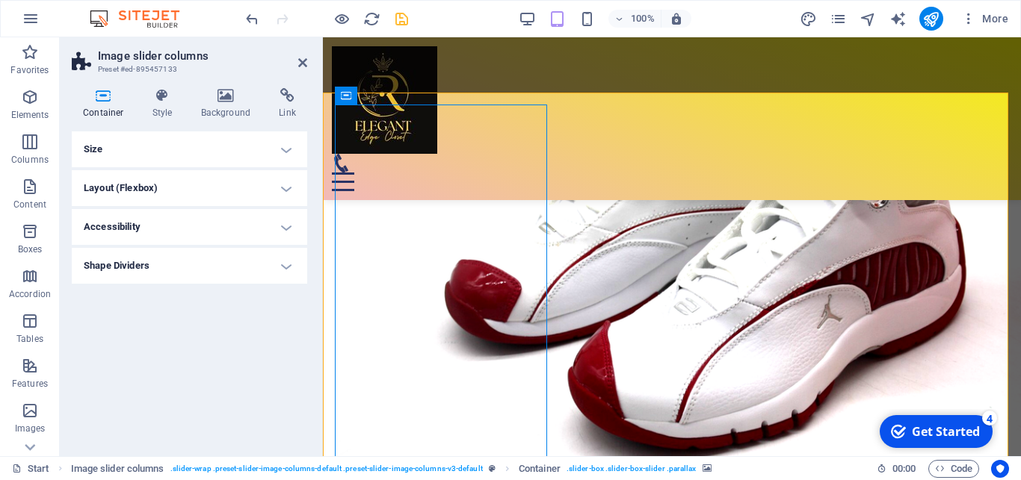
click at [279, 144] on h4 "Size" at bounding box center [189, 149] width 235 height 36
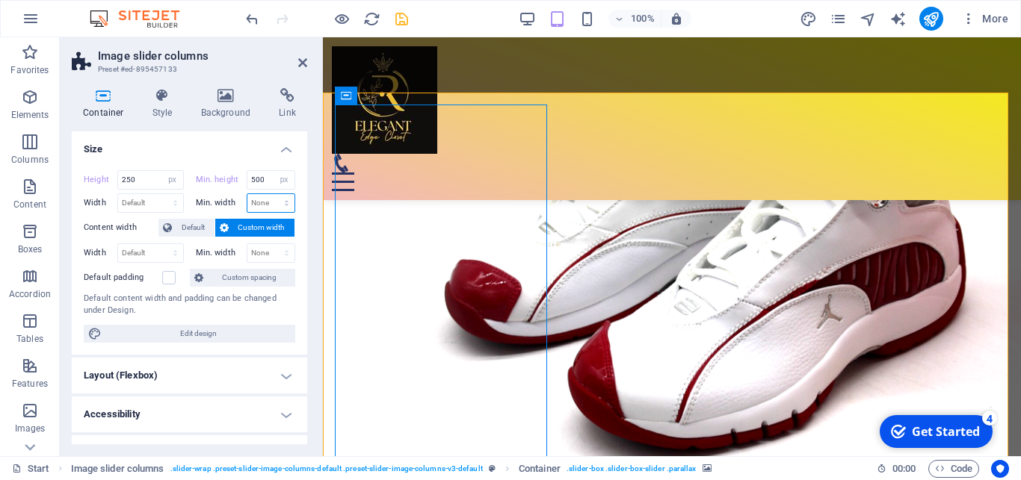
click at [247, 194] on select "None px rem % vh vw" at bounding box center [271, 203] width 48 height 18
select select "px"
click option "px" at bounding box center [0, 0] width 0 height 0
click at [252, 198] on input "number" at bounding box center [271, 203] width 48 height 18
drag, startPoint x: 252, startPoint y: 203, endPoint x: 241, endPoint y: 203, distance: 11.2
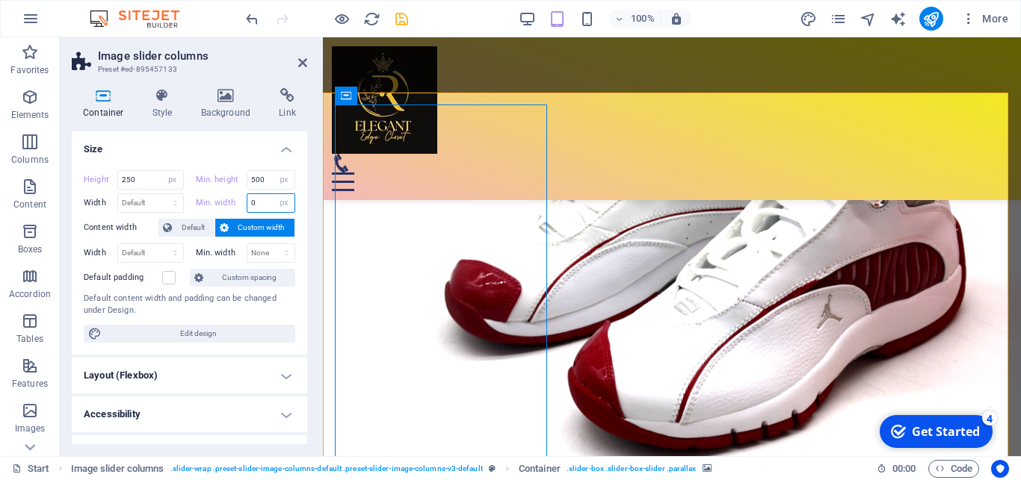
click at [247, 203] on input "number" at bounding box center [271, 203] width 48 height 18
type input "250"
click at [224, 151] on h4 "Size" at bounding box center [189, 144] width 235 height 27
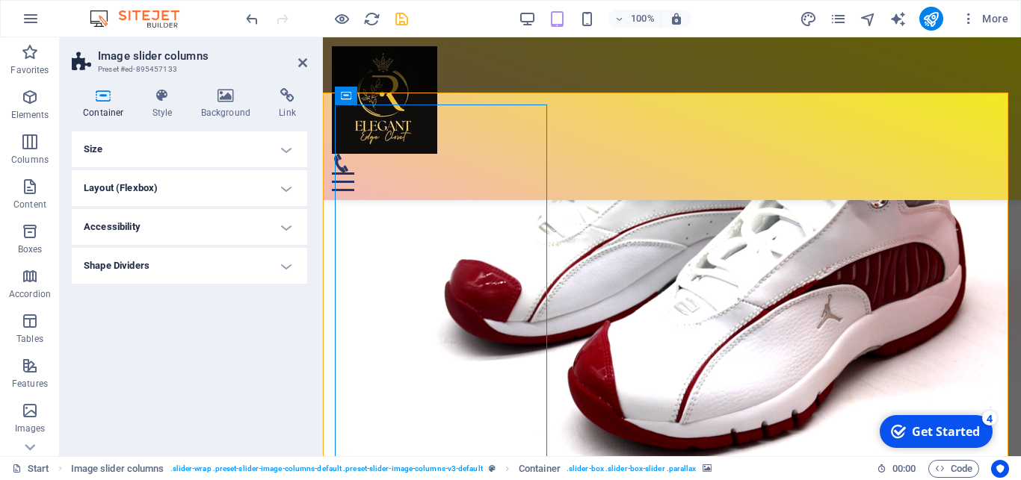
click at [278, 140] on h4 "Size" at bounding box center [189, 149] width 235 height 36
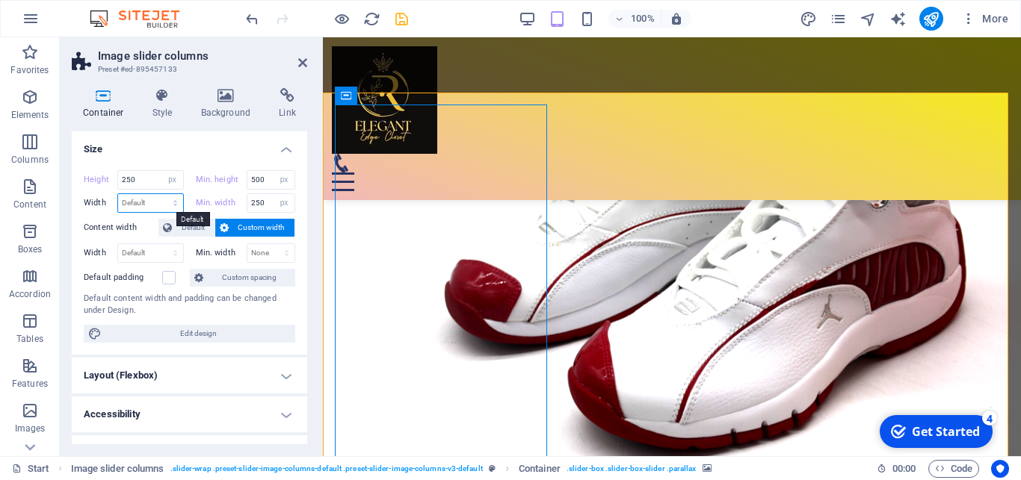
click at [118, 194] on select "Default px rem % em vh vw" at bounding box center [150, 203] width 65 height 18
select select "rem"
click option "rem" at bounding box center [0, 0] width 0 height 0
click at [162, 194] on select "Default px rem % em vh vw" at bounding box center [172, 203] width 21 height 18
drag, startPoint x: 156, startPoint y: 201, endPoint x: 149, endPoint y: 202, distance: 7.6
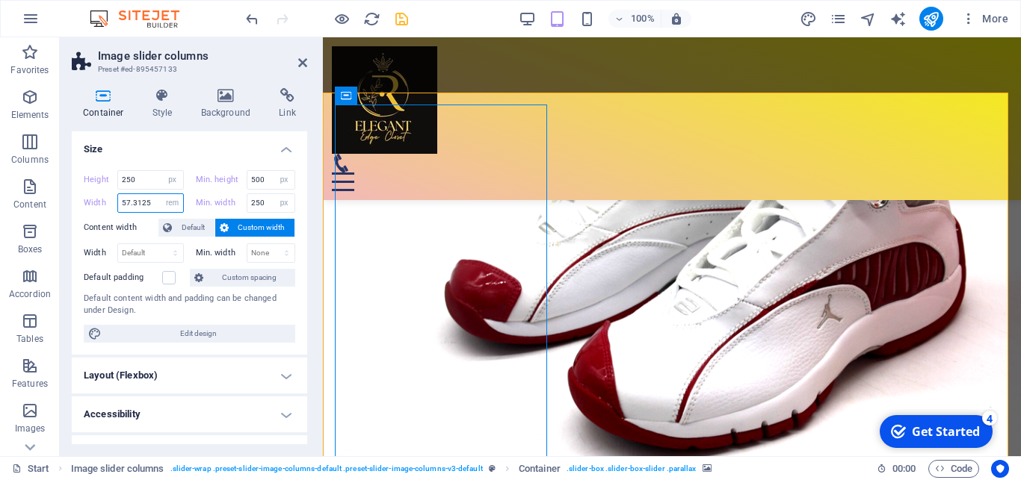
click at [149, 202] on input "number" at bounding box center [150, 203] width 65 height 18
drag, startPoint x: 149, startPoint y: 207, endPoint x: 67, endPoint y: 210, distance: 81.5
click at [118, 210] on input "number" at bounding box center [150, 203] width 65 height 18
type input "250"
click at [215, 157] on h4 "Size" at bounding box center [189, 144] width 235 height 27
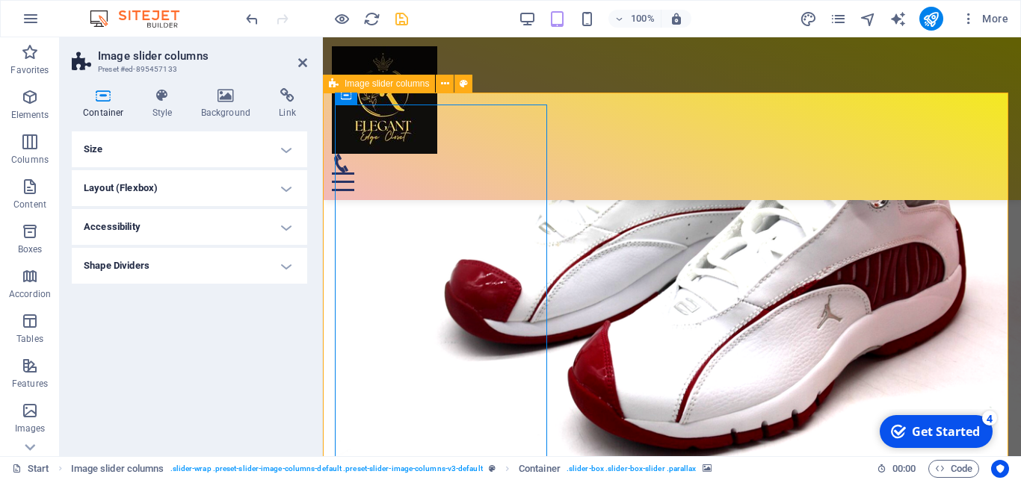
click at [294, 192] on h4 "Layout (Flexbox)" at bounding box center [189, 188] width 235 height 36
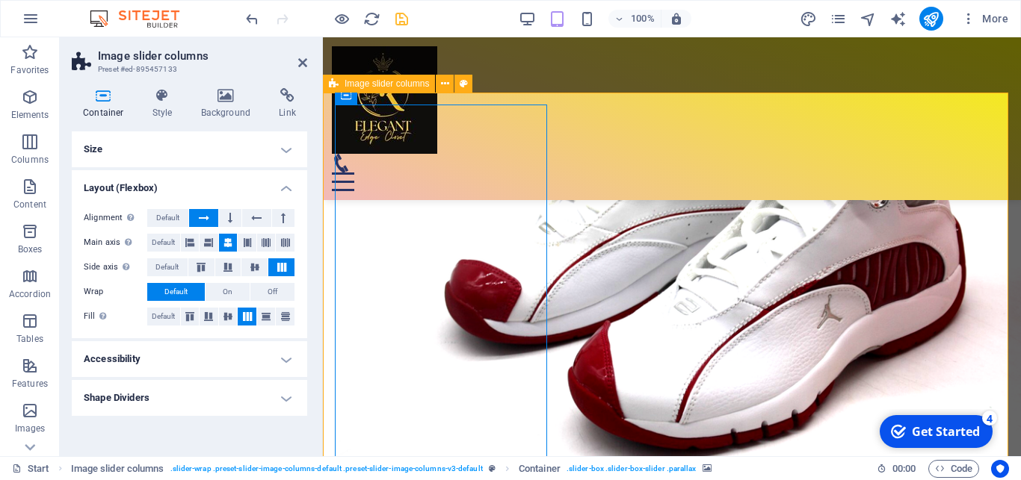
click at [291, 152] on h4 "Size" at bounding box center [189, 149] width 235 height 36
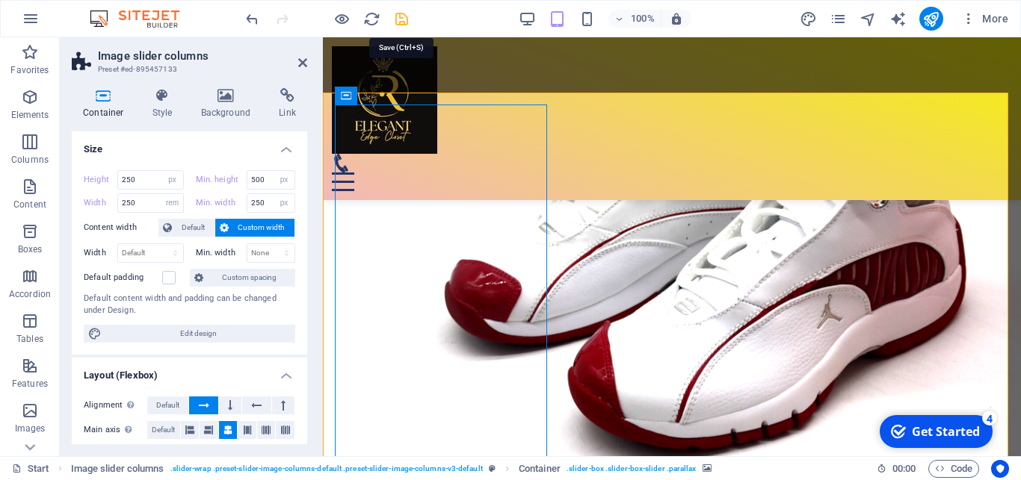
click at [401, 19] on icon "save" at bounding box center [401, 18] width 17 height 17
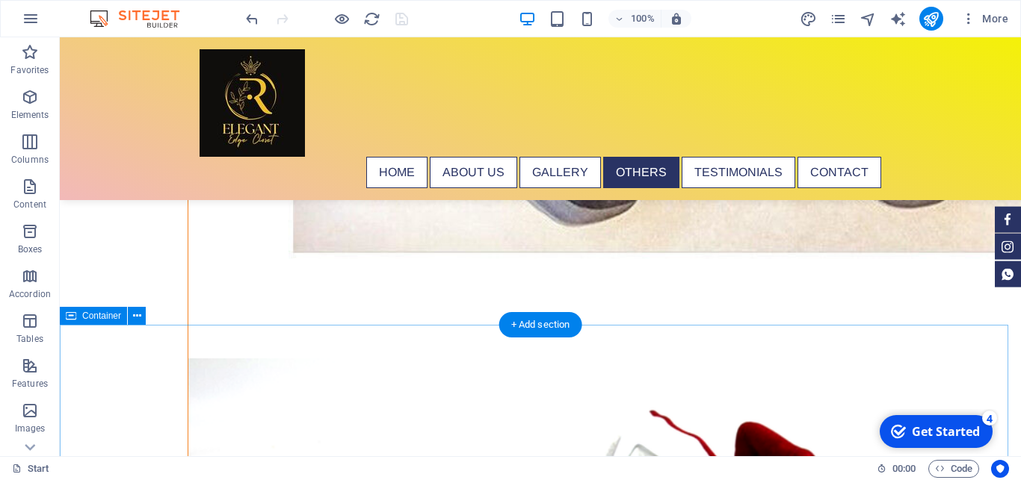
scroll to position [6864, 0]
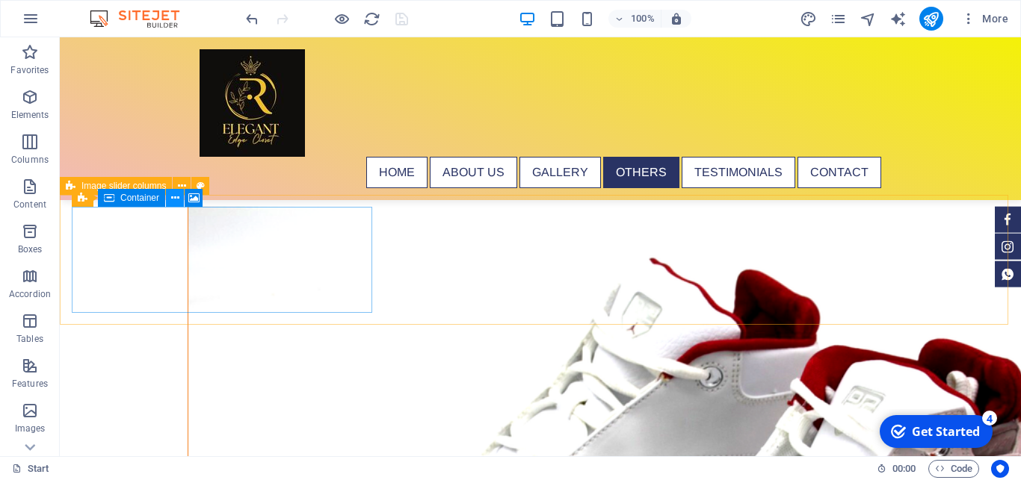
click at [175, 200] on icon at bounding box center [175, 199] width 8 height 16
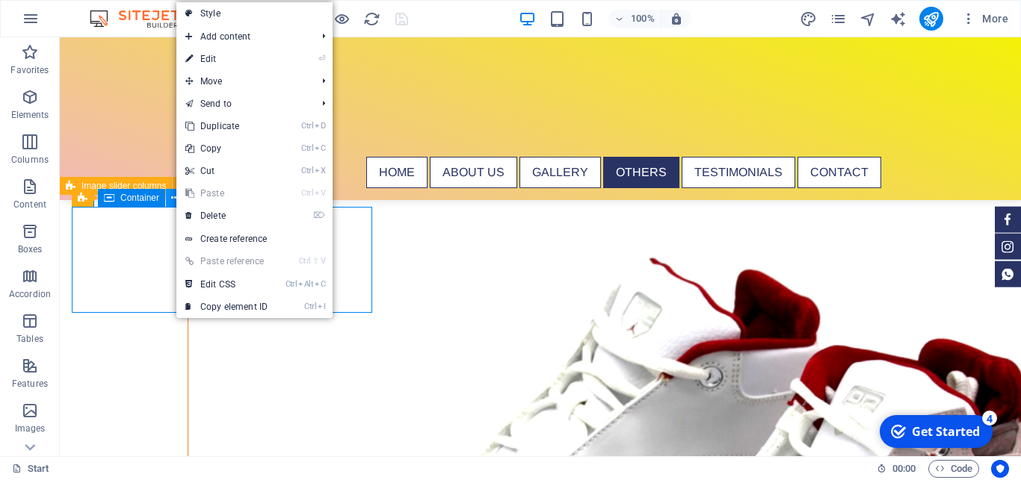
click at [175, 200] on icon at bounding box center [175, 199] width 8 height 16
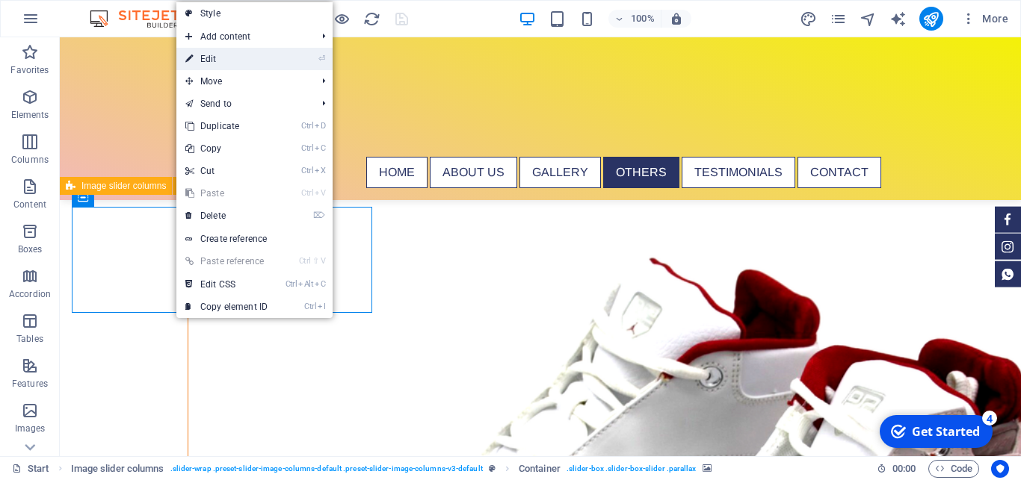
click at [221, 61] on link "⏎ Edit" at bounding box center [226, 59] width 100 height 22
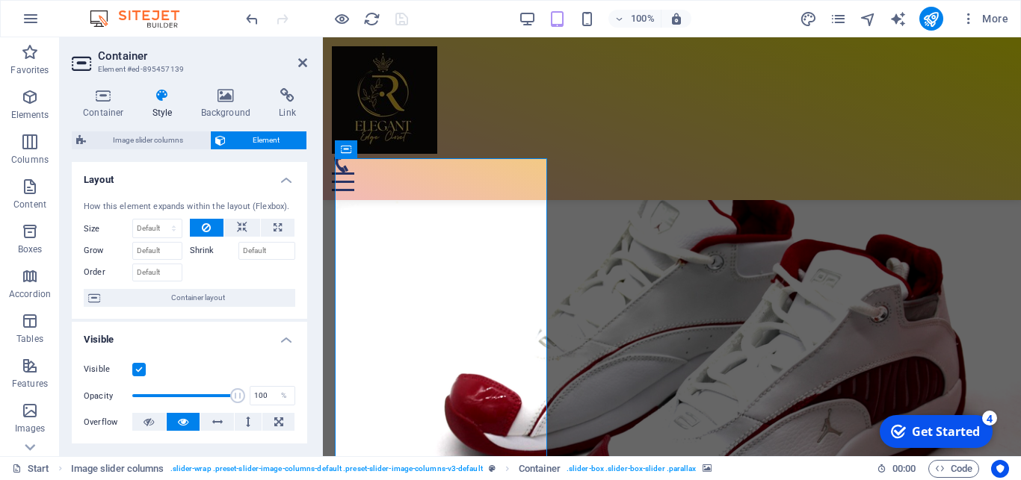
scroll to position [5596, 0]
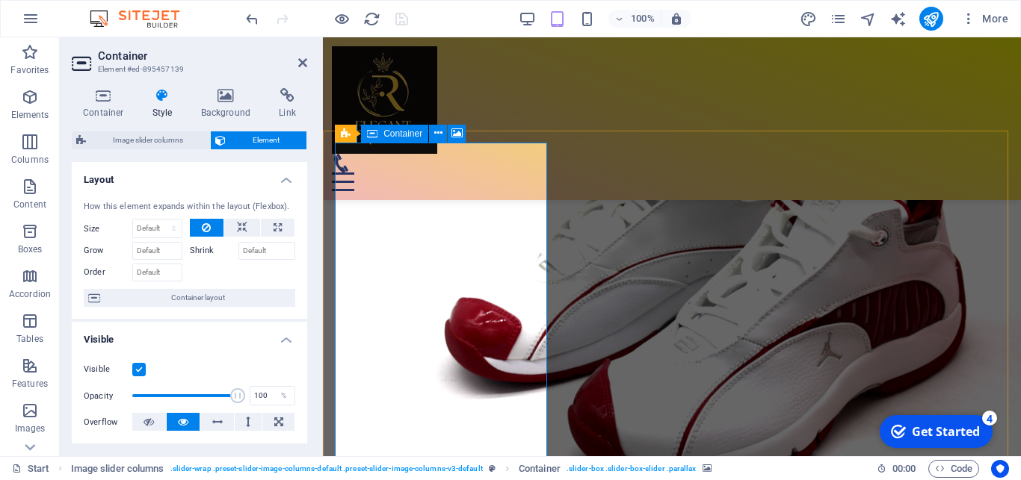
click at [273, 237] on icon at bounding box center [277, 228] width 8 height 18
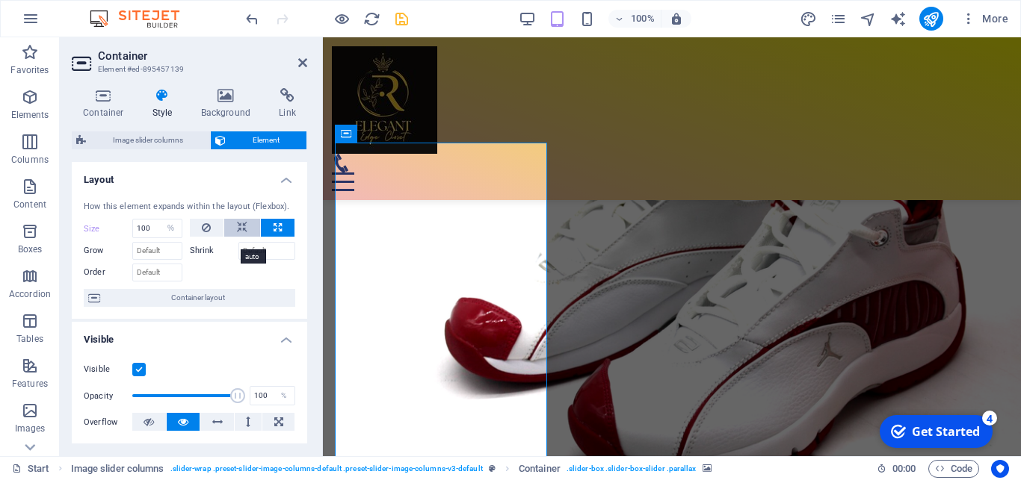
click at [237, 237] on icon at bounding box center [242, 228] width 10 height 18
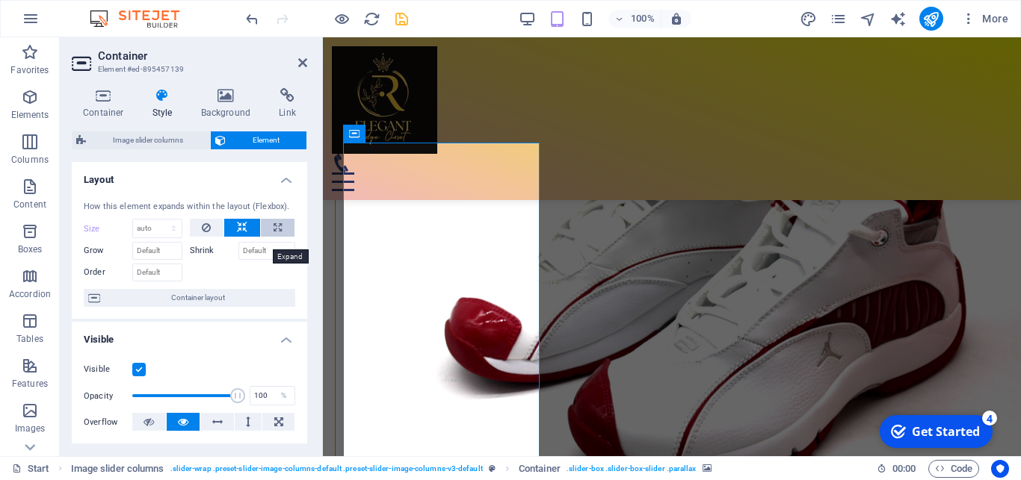
click at [261, 237] on button at bounding box center [278, 228] width 34 height 18
select select "%"
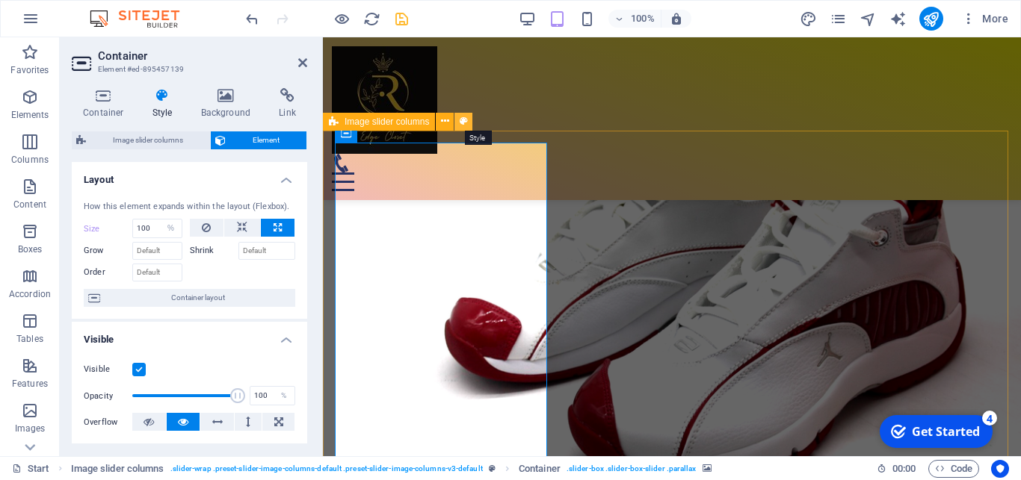
click at [463, 117] on icon at bounding box center [463, 122] width 8 height 16
select select "rem"
select select "px"
select select "rem"
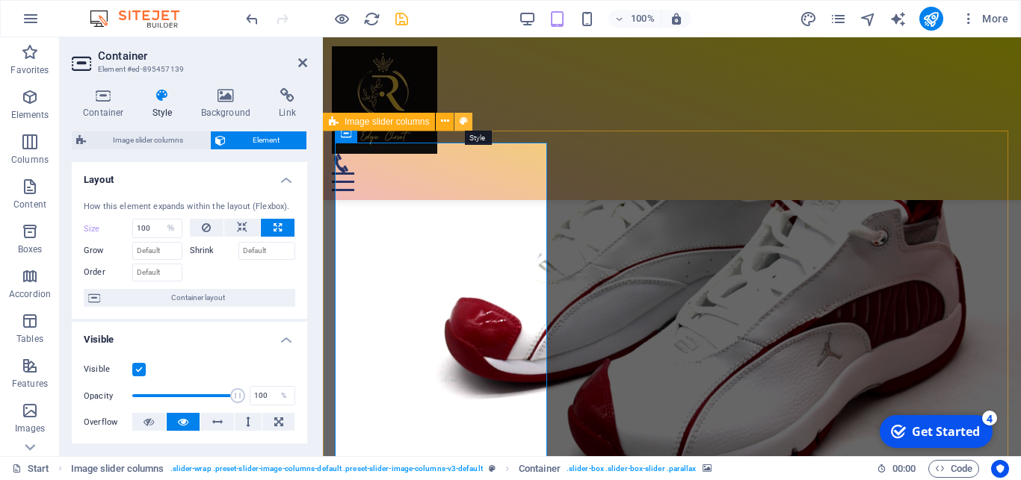
select select "rem"
select select "px"
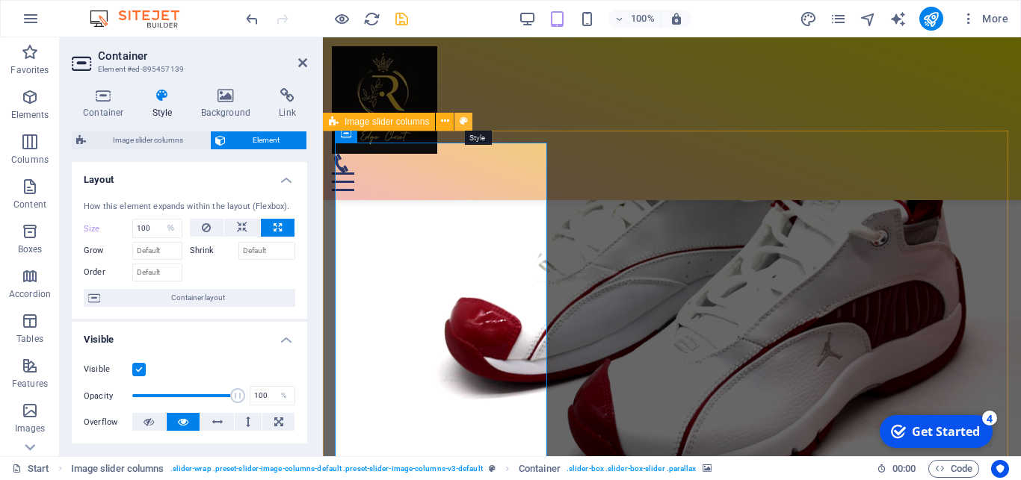
select select "px"
select select "rem"
select select "%"
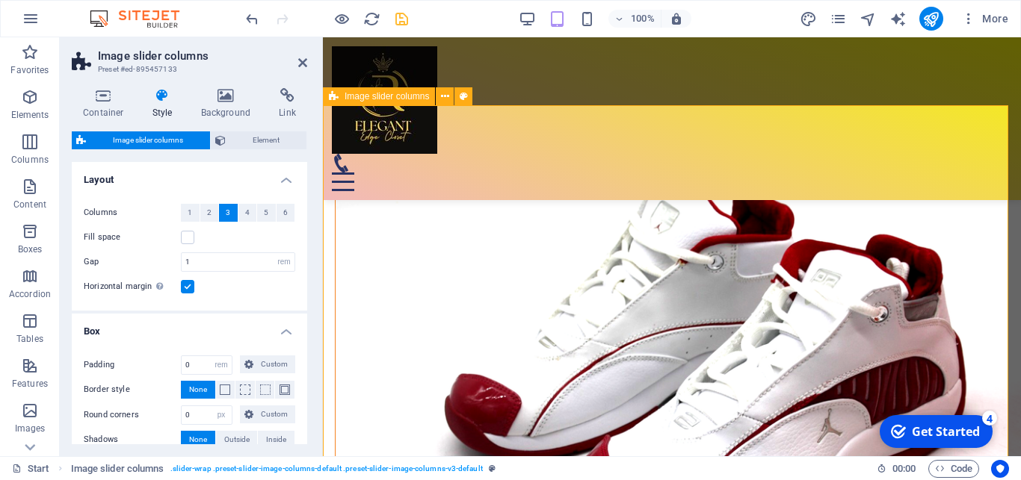
scroll to position [5672, 0]
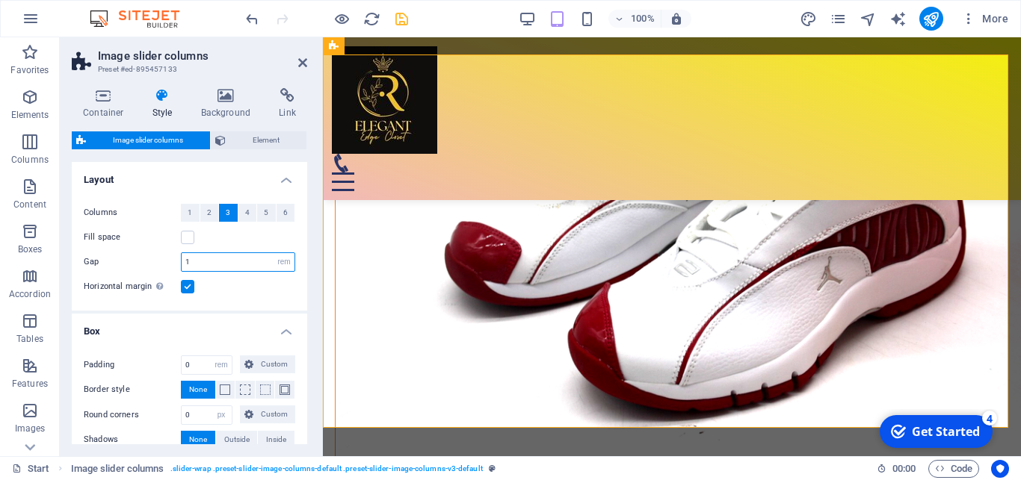
click at [209, 264] on input "1" at bounding box center [238, 262] width 113 height 18
type input "2"
select select
type input "2"
click at [262, 292] on div "Horizontal margin Only if the containers "Content width" is not set to "Default"" at bounding box center [189, 287] width 211 height 18
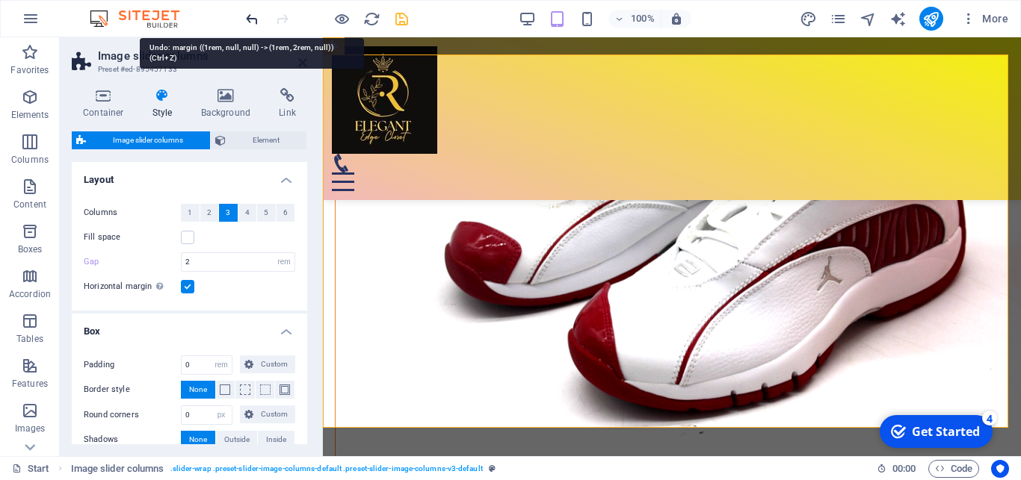
click at [253, 13] on icon "undo" at bounding box center [252, 18] width 17 height 17
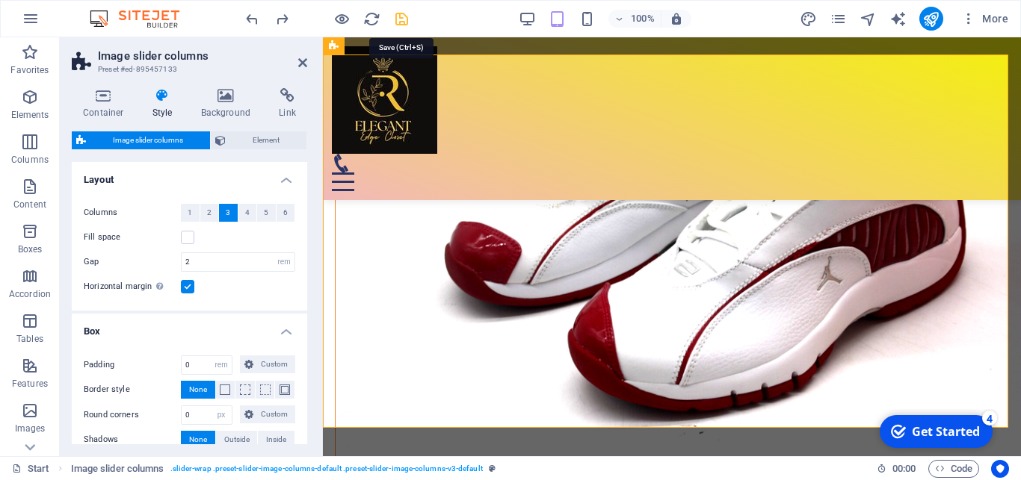
click at [398, 18] on icon "save" at bounding box center [401, 18] width 17 height 17
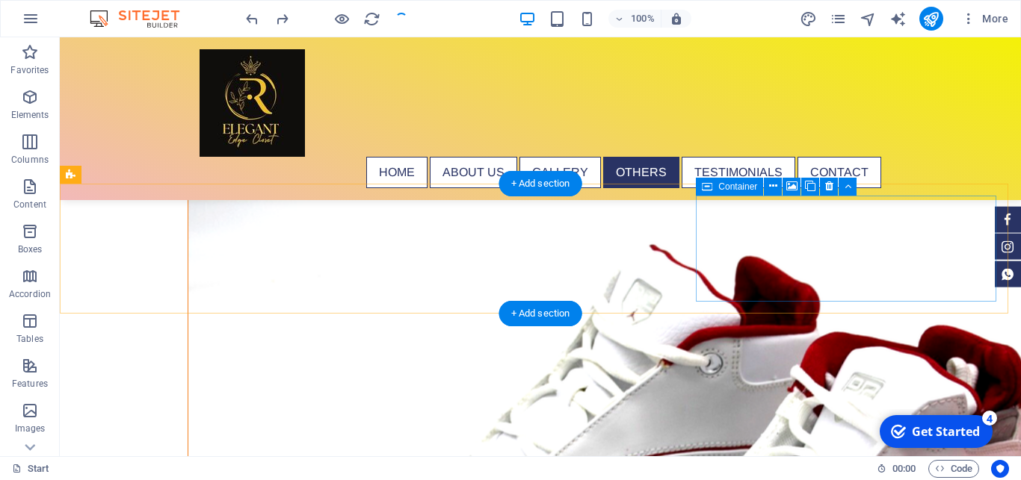
scroll to position [6801, 0]
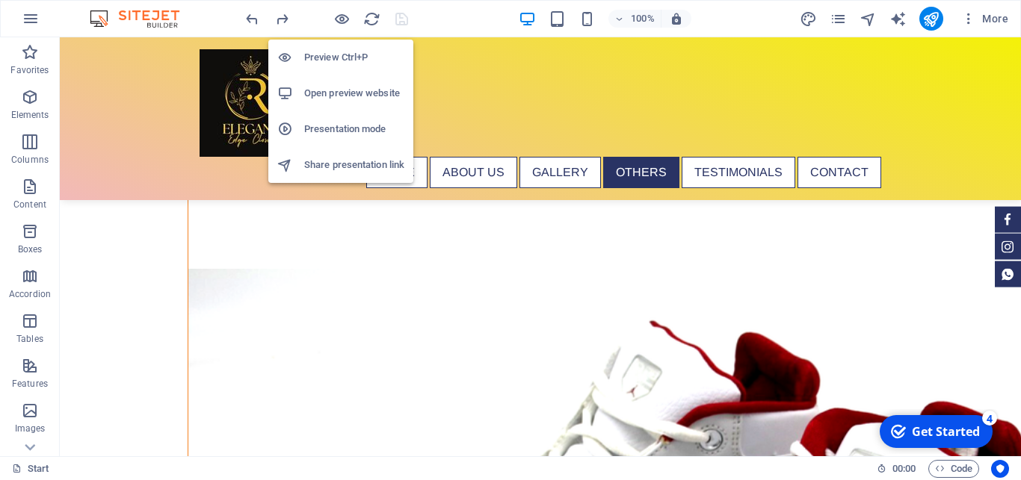
click at [344, 93] on h6 "Open preview website" at bounding box center [354, 93] width 100 height 18
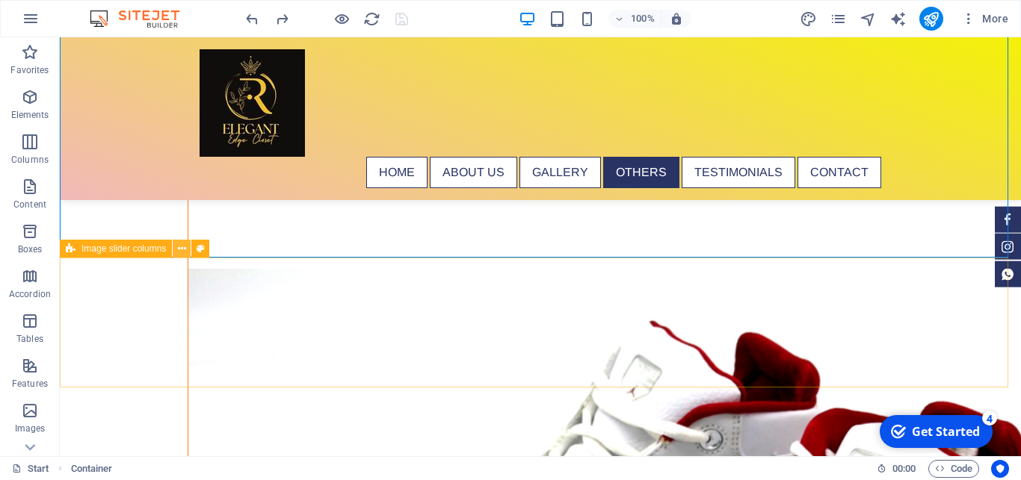
click at [180, 246] on icon at bounding box center [182, 249] width 8 height 16
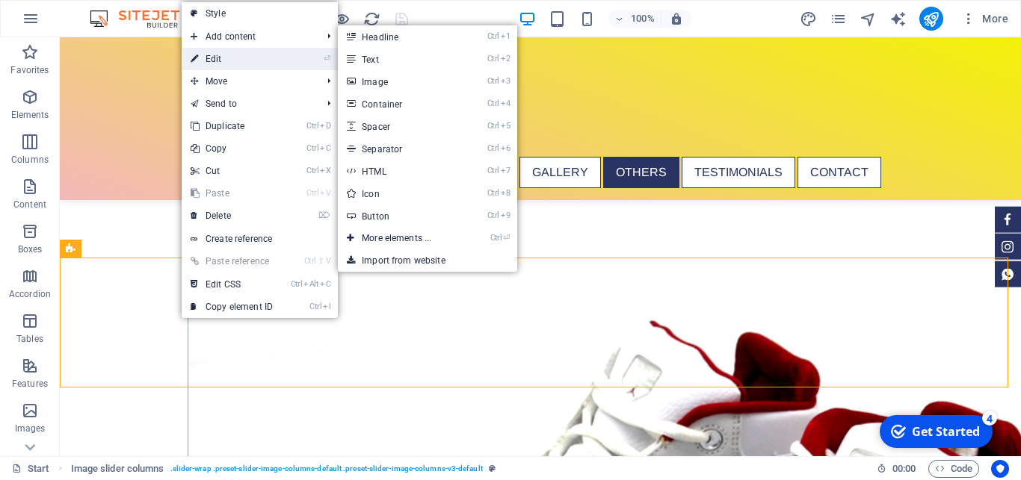
click at [225, 60] on link "⏎ Edit" at bounding box center [232, 59] width 100 height 22
select select "rem"
select select "px"
select select "rem"
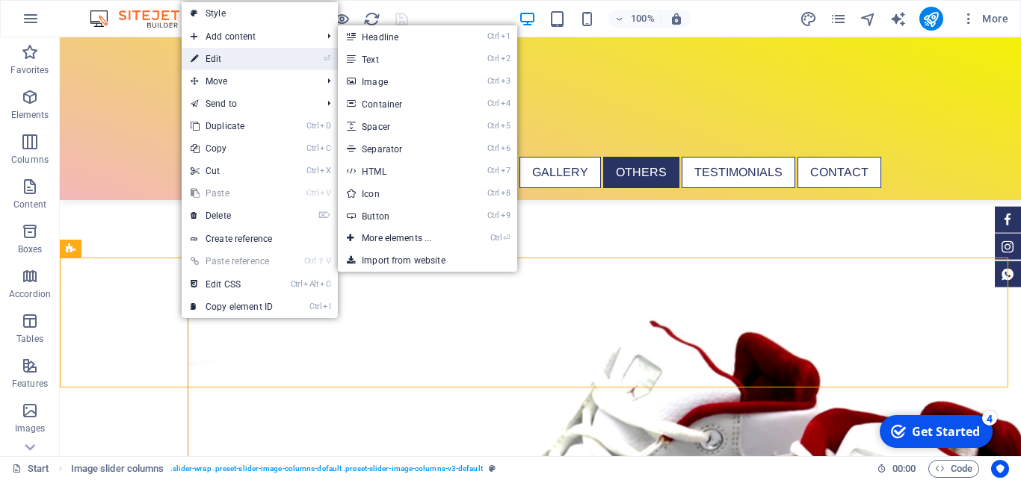
select select "rem"
select select "px"
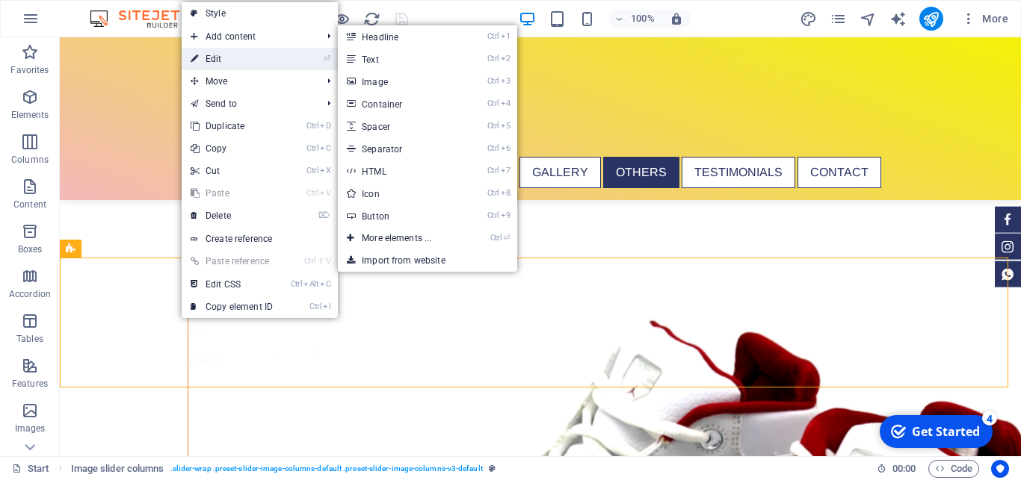
select select "px"
select select "rem"
select select "%"
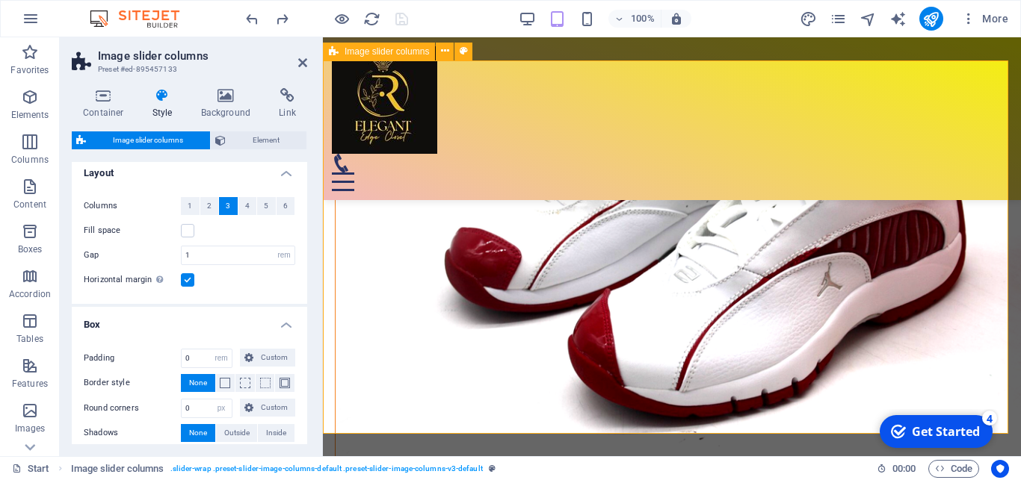
scroll to position [0, 0]
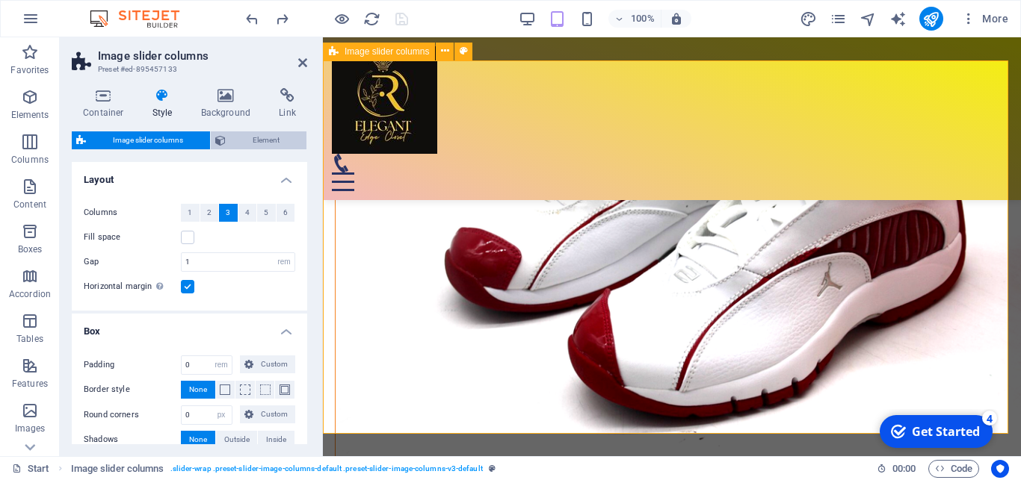
click at [268, 137] on span "Element" at bounding box center [266, 140] width 72 height 18
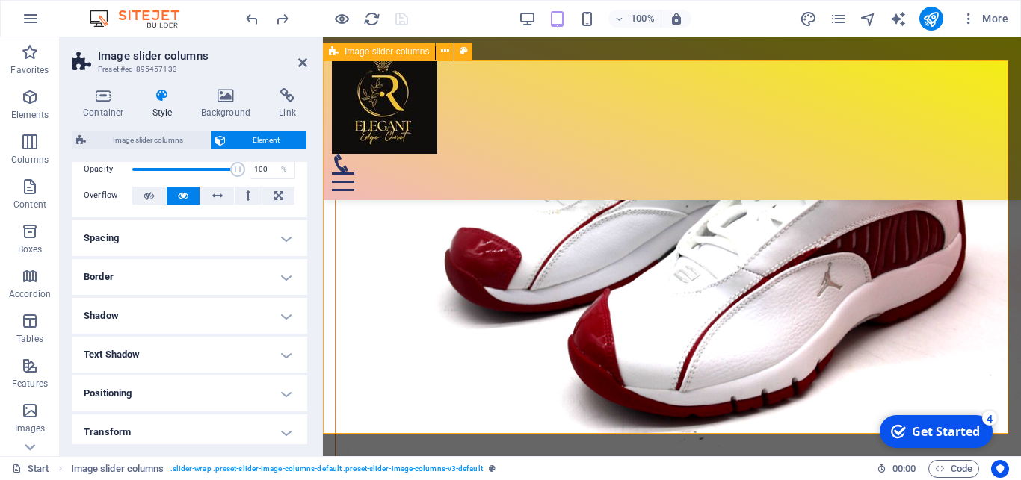
scroll to position [55, 0]
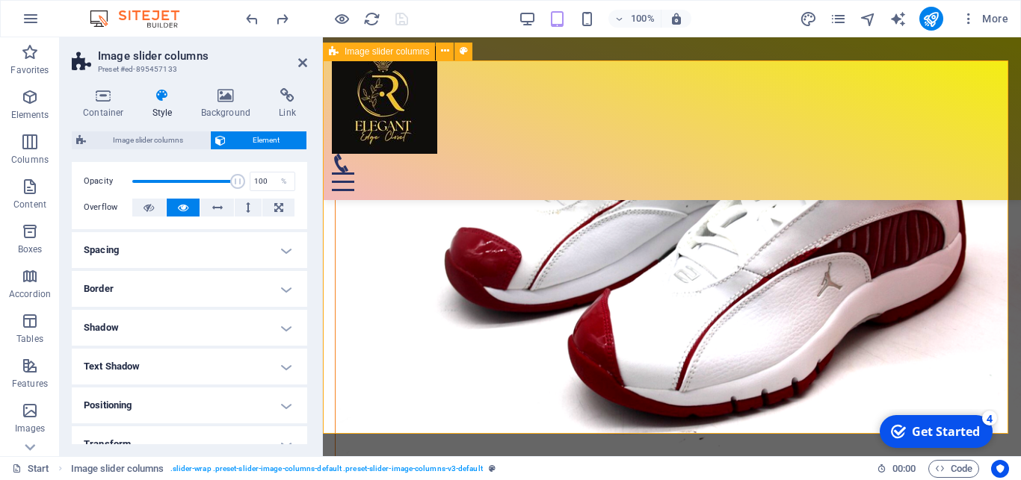
click at [276, 253] on h4 "Spacing" at bounding box center [189, 250] width 235 height 36
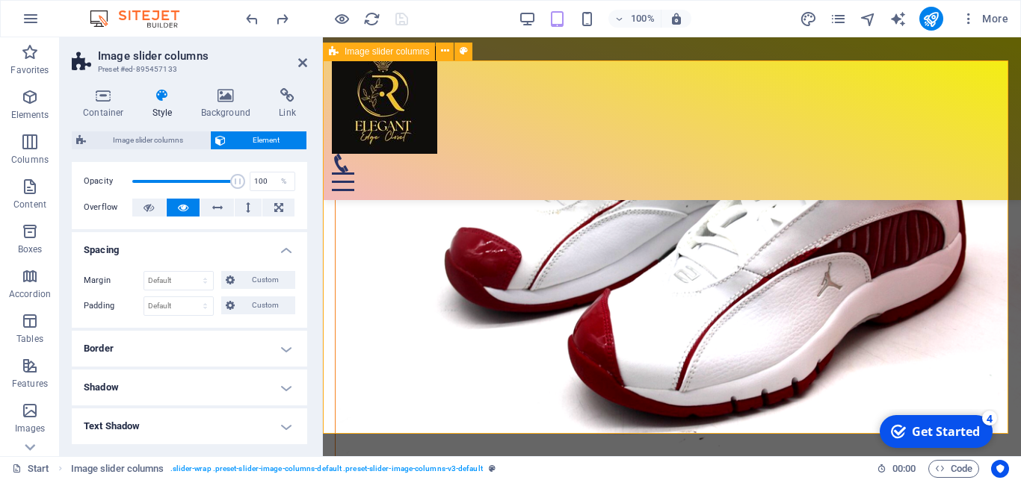
scroll to position [0, 0]
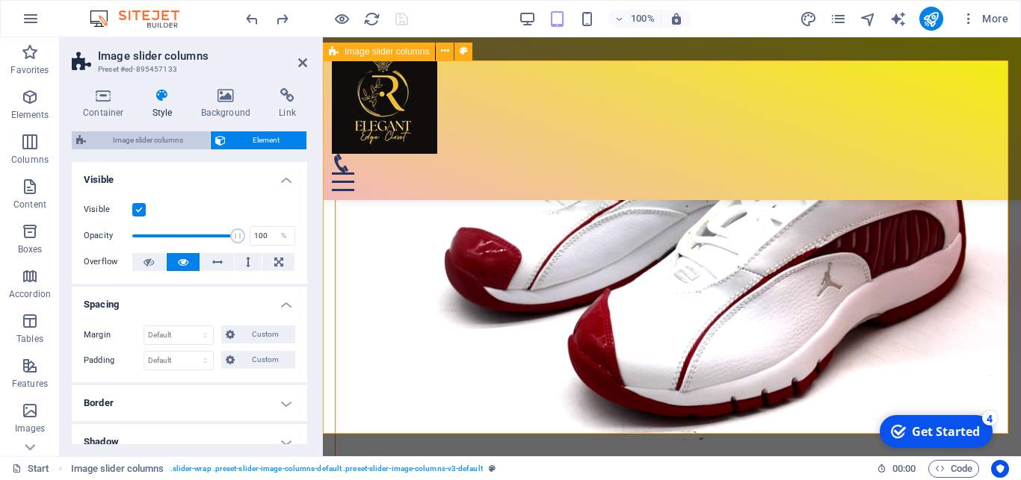
click at [164, 137] on span "Image slider columns" at bounding box center [147, 140] width 115 height 18
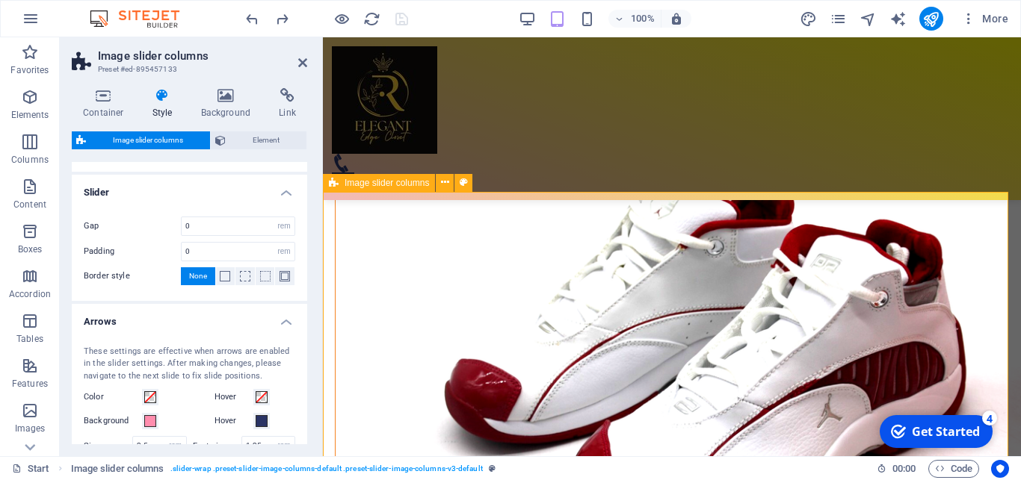
scroll to position [5514, 0]
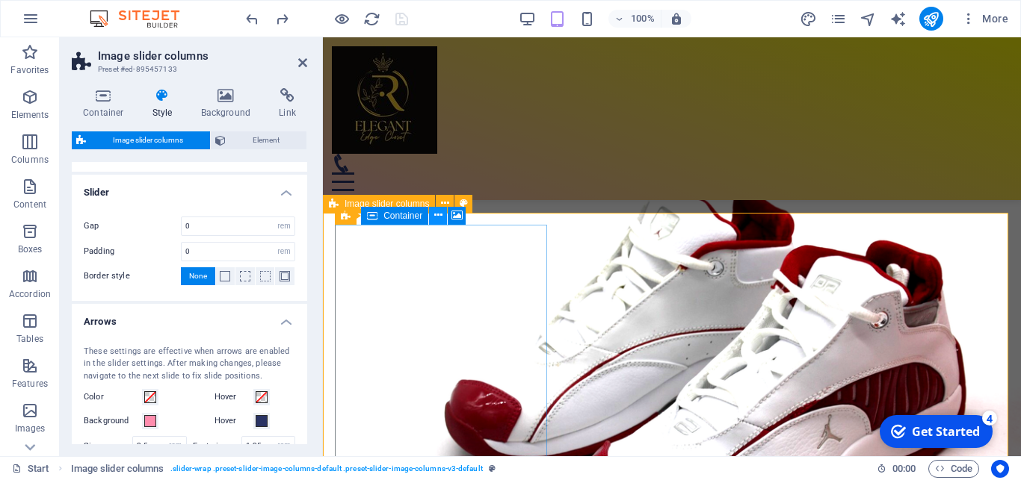
click at [438, 214] on icon at bounding box center [438, 216] width 8 height 16
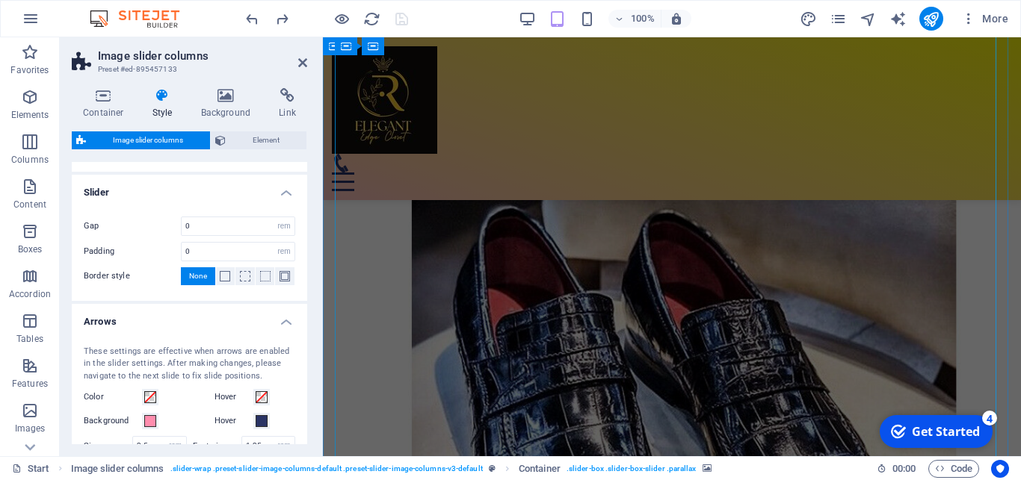
scroll to position [5056, 0]
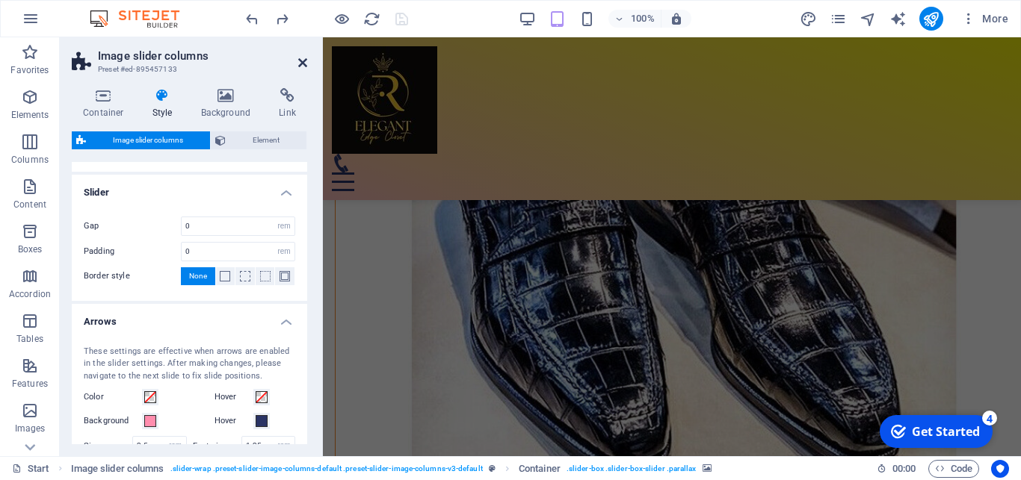
click at [305, 62] on icon at bounding box center [302, 63] width 9 height 12
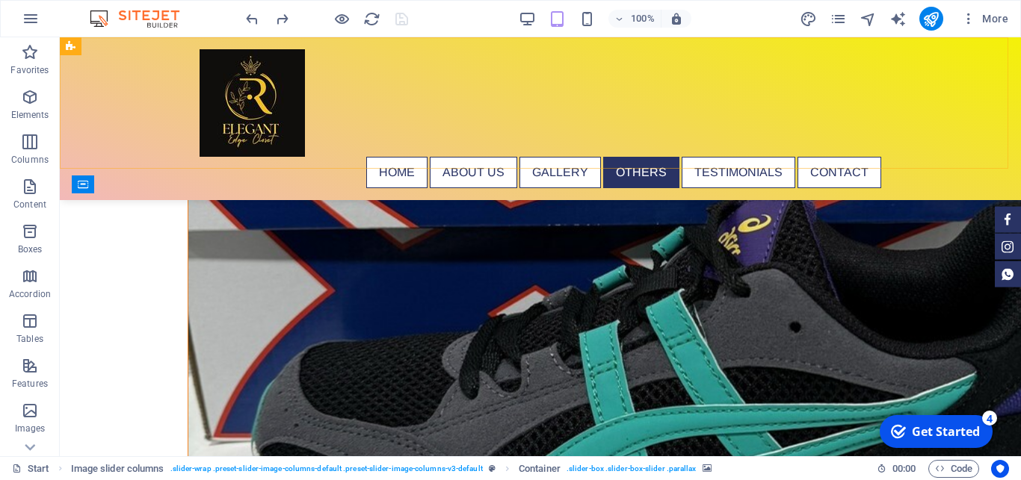
scroll to position [6877, 0]
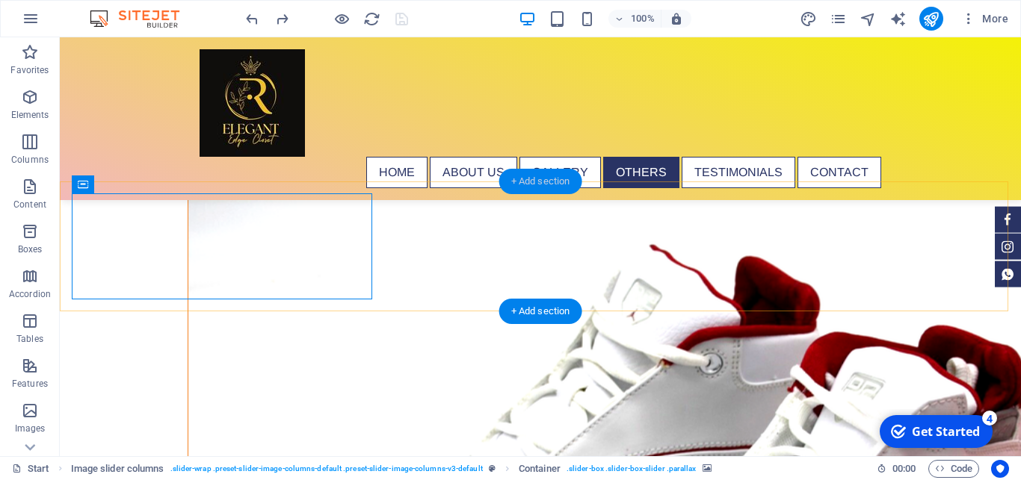
click at [515, 182] on div "+ Add section" at bounding box center [540, 181] width 83 height 25
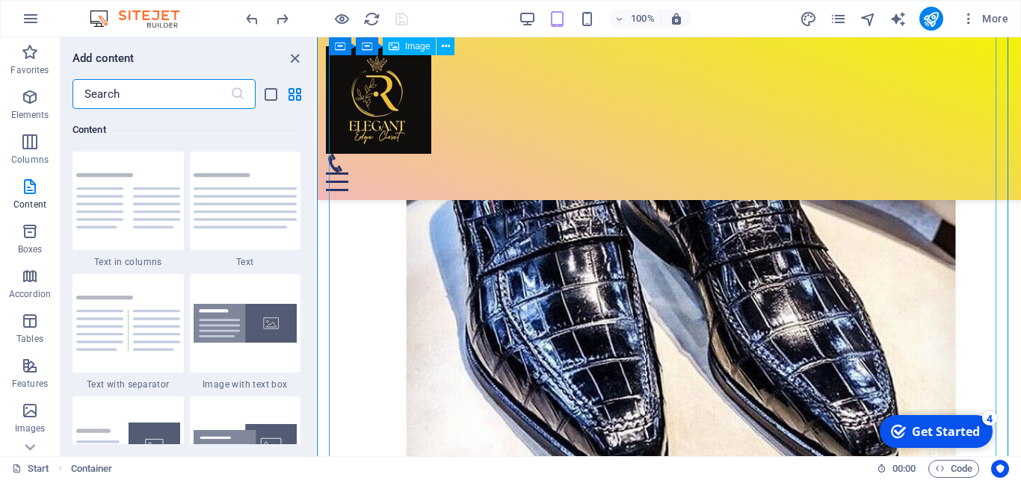
scroll to position [5293, 0]
